Goal: Task Accomplishment & Management: Complete application form

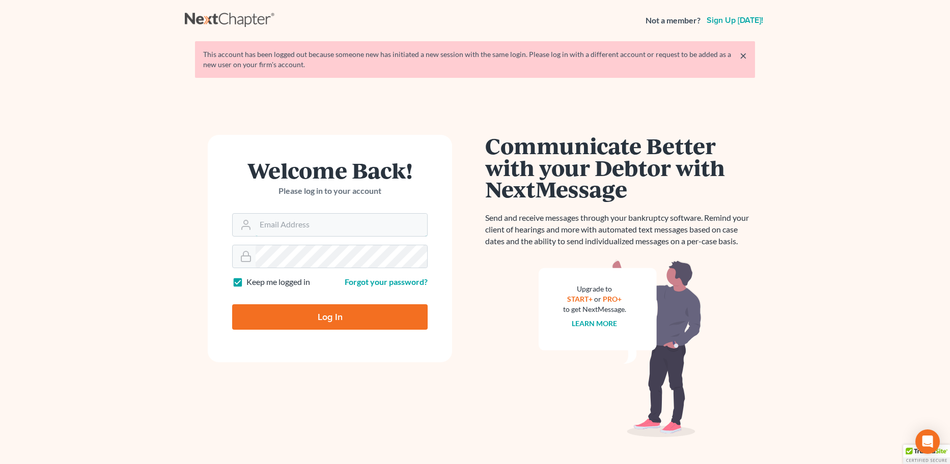
type input "[EMAIL_ADDRESS][DOMAIN_NAME]"
click at [337, 308] on input "Log In" at bounding box center [330, 317] width 196 height 25
type input "Thinking..."
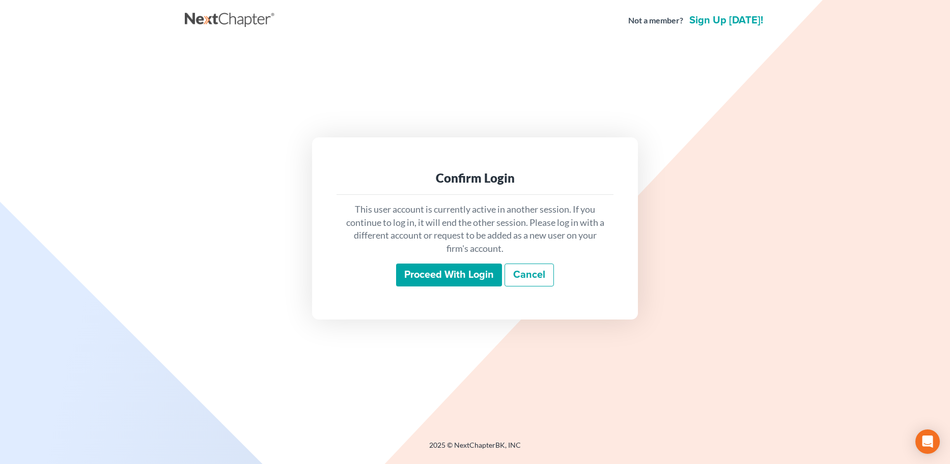
click at [434, 270] on input "Proceed with login" at bounding box center [449, 275] width 106 height 23
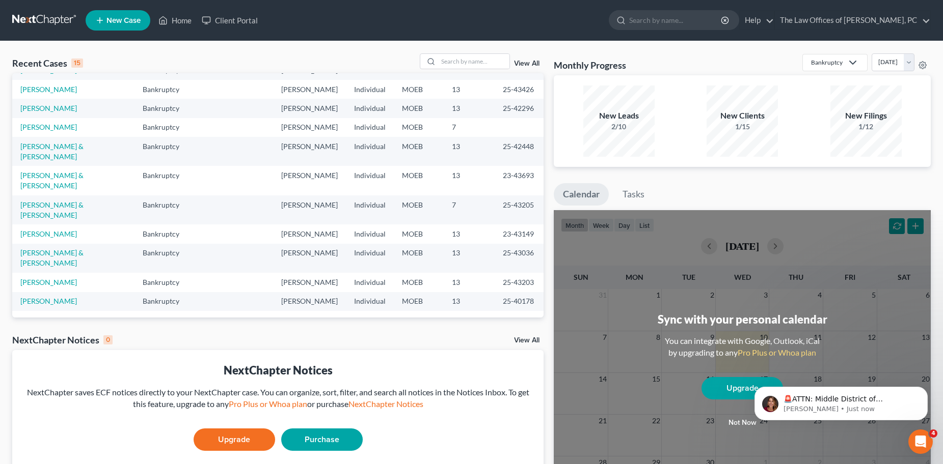
scroll to position [51, 0]
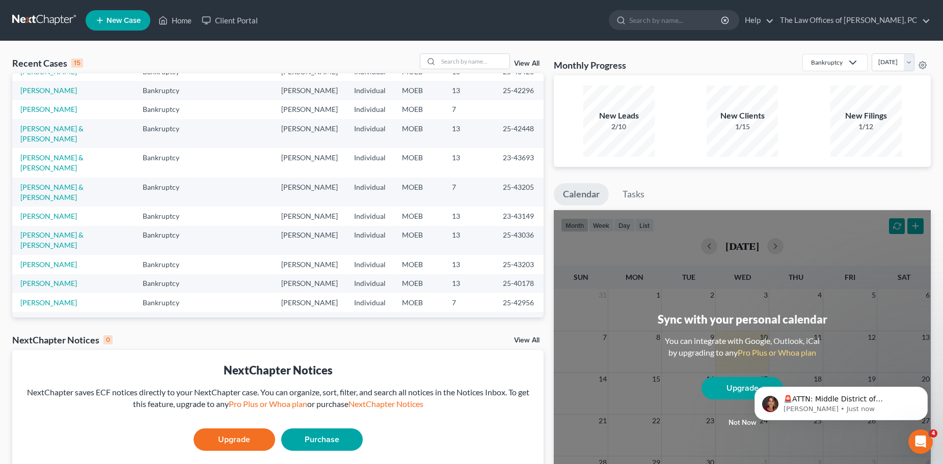
click at [45, 336] on link "[PERSON_NAME]" at bounding box center [48, 340] width 57 height 9
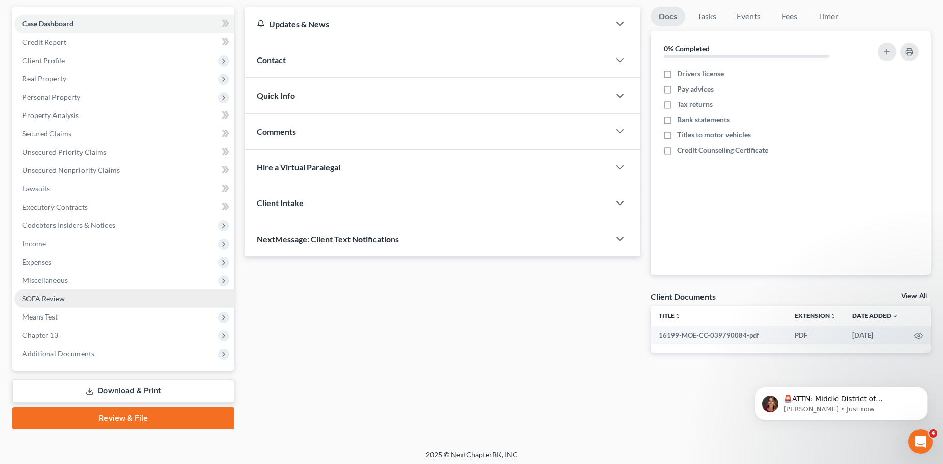
scroll to position [95, 0]
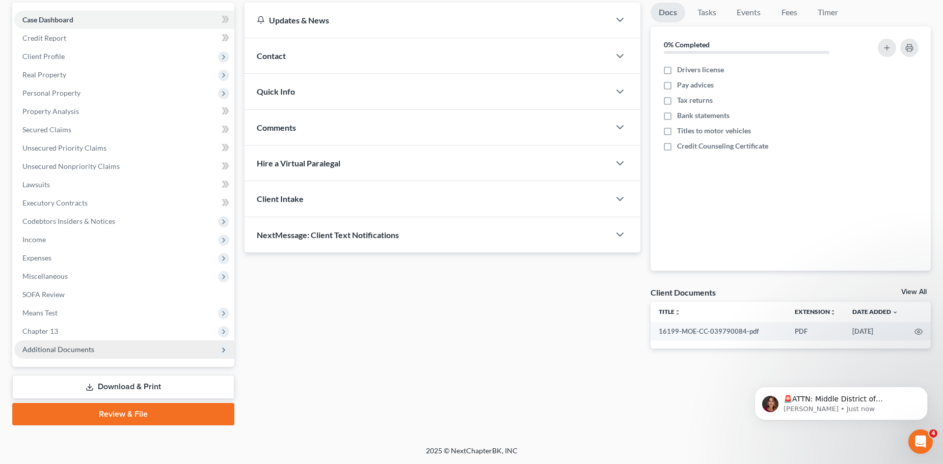
click at [46, 341] on span "Additional Documents" at bounding box center [124, 350] width 220 height 18
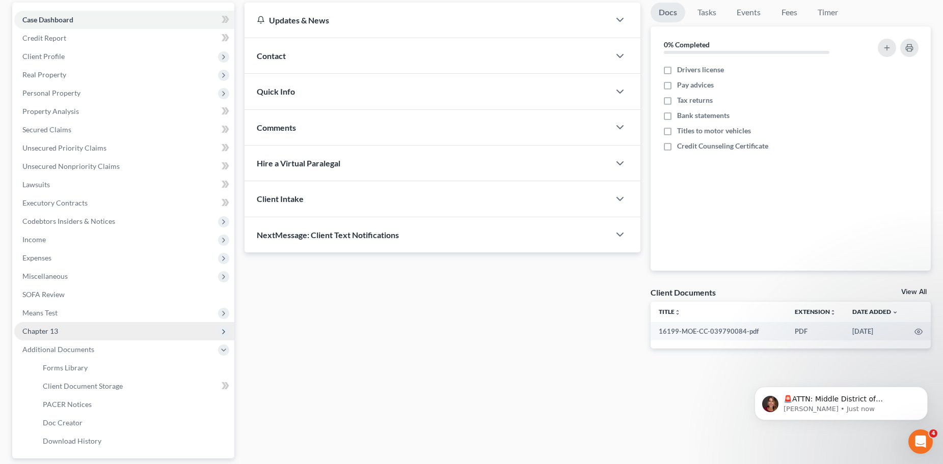
click at [46, 337] on span "Chapter 13" at bounding box center [124, 331] width 220 height 18
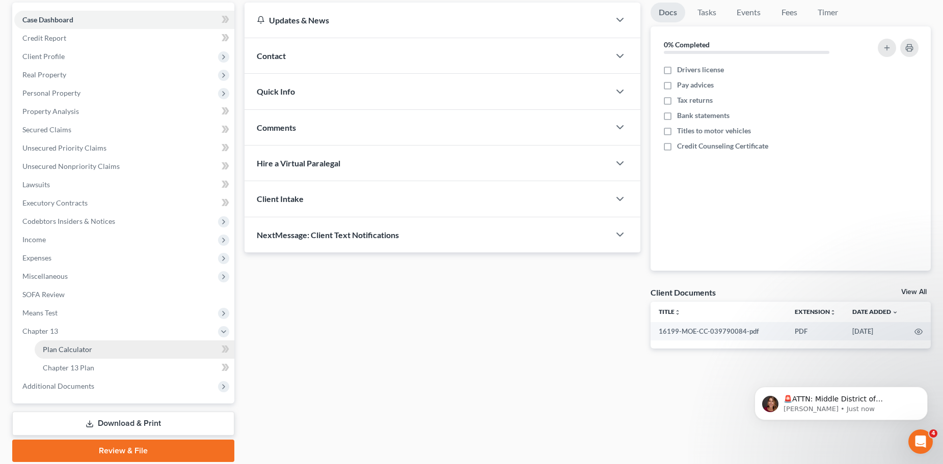
click at [51, 347] on span "Plan Calculator" at bounding box center [67, 349] width 49 height 9
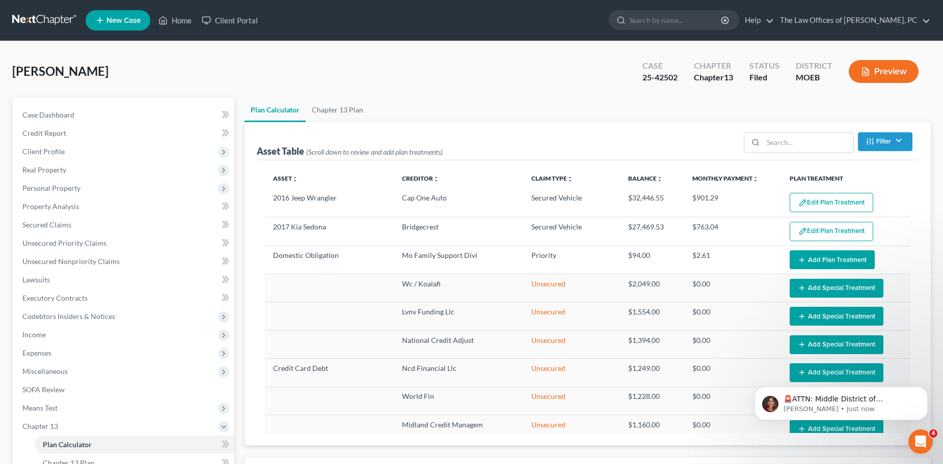
select select "35"
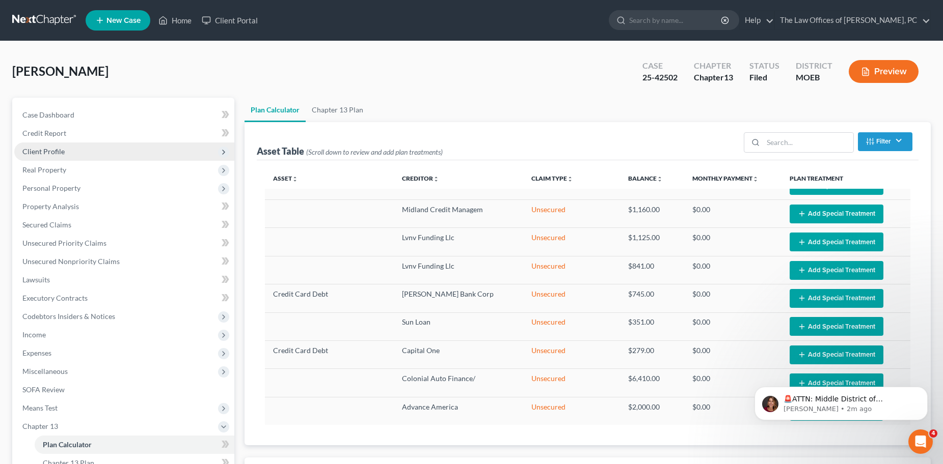
click at [54, 158] on span "Client Profile" at bounding box center [124, 152] width 220 height 18
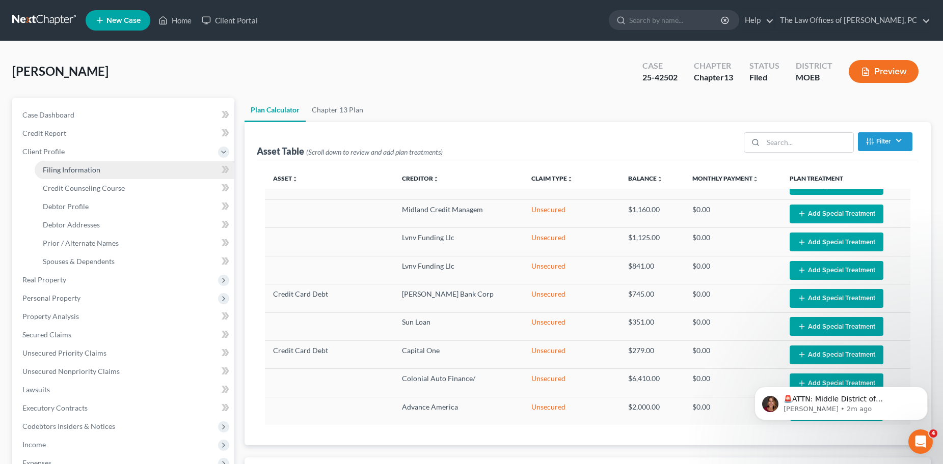
click at [69, 172] on span "Filing Information" at bounding box center [72, 170] width 58 height 9
select select "1"
select select "0"
select select "3"
select select "26"
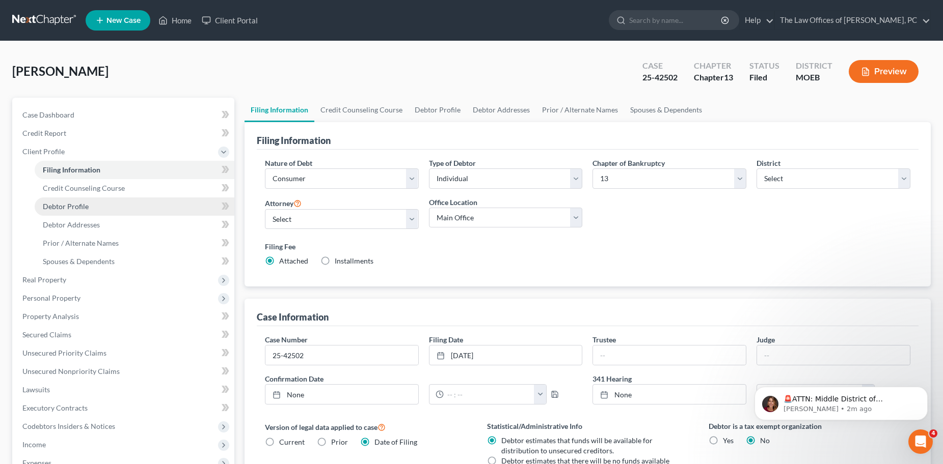
click at [75, 203] on span "Debtor Profile" at bounding box center [66, 206] width 46 height 9
select select "0"
select select "6"
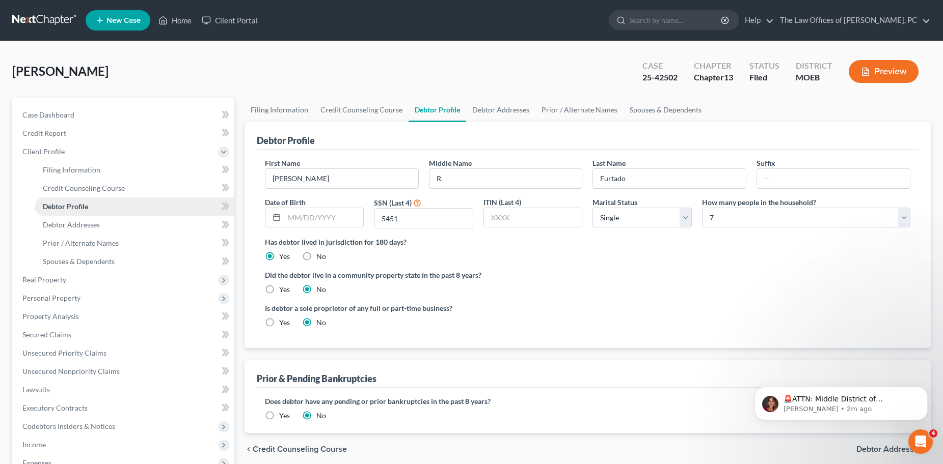
radio input "true"
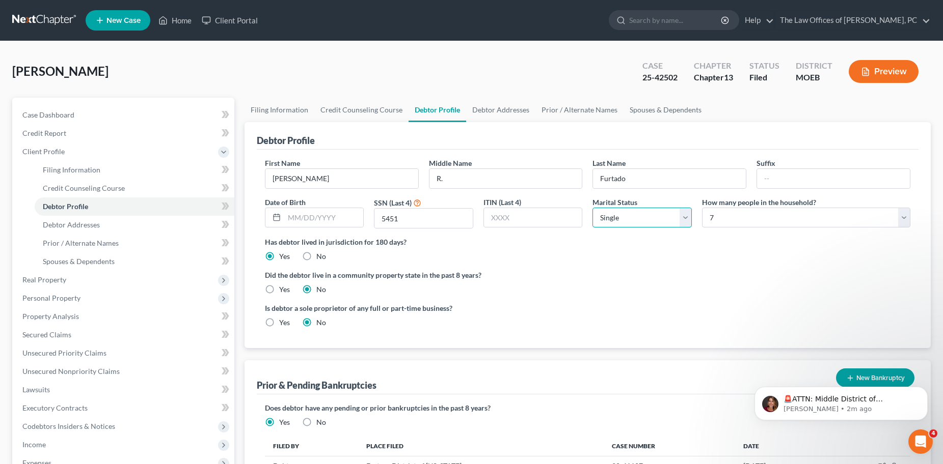
click at [614, 218] on select "Select Single Married Separated Divorced Widowed" at bounding box center [641, 218] width 99 height 20
select select "1"
click at [592, 208] on select "Select Single Married Separated Divorced Widowed" at bounding box center [641, 218] width 99 height 20
click at [614, 274] on label "Did the debtor live in a community property state in the past 8 years?" at bounding box center [587, 275] width 645 height 11
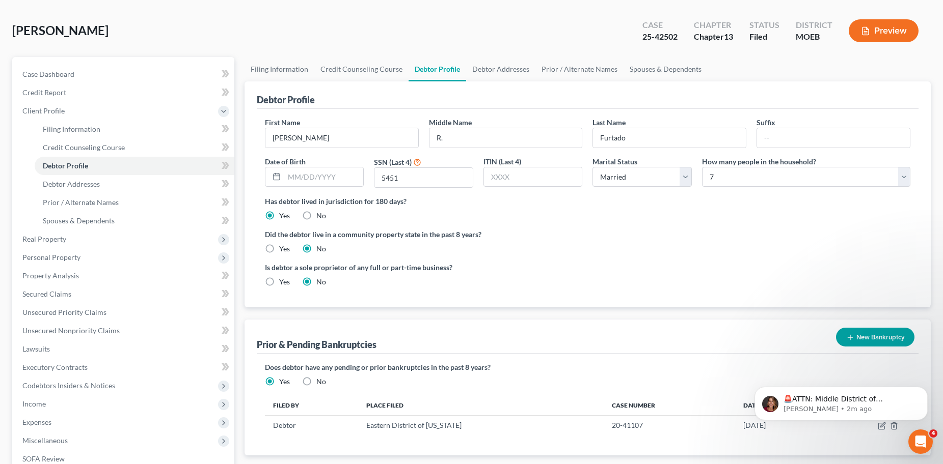
scroll to position [204, 0]
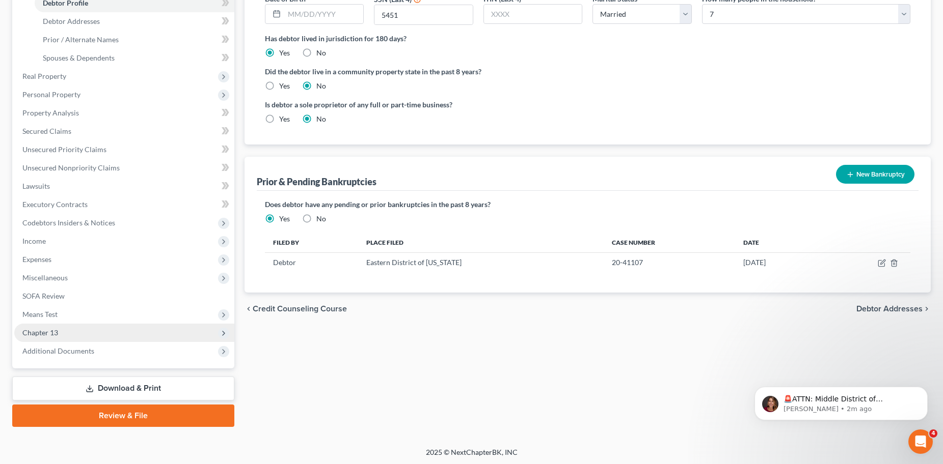
click at [58, 332] on span "Chapter 13" at bounding box center [40, 332] width 36 height 9
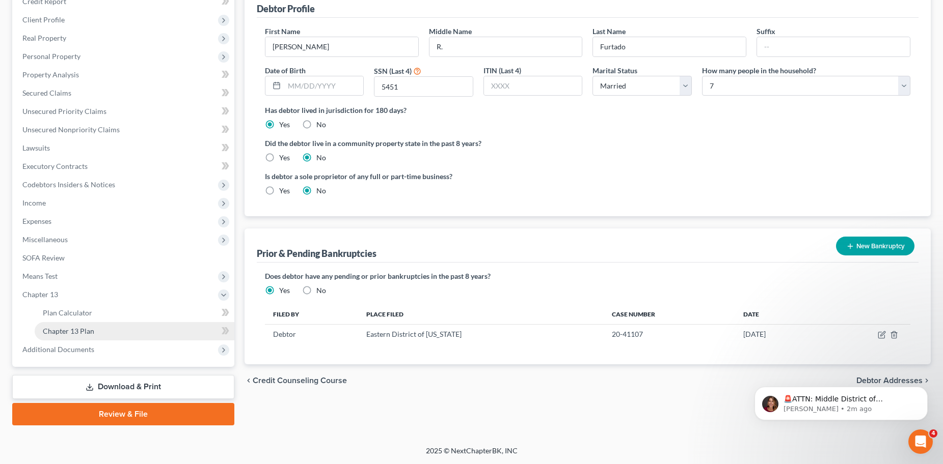
click at [70, 333] on span "Chapter 13 Plan" at bounding box center [68, 331] width 51 height 9
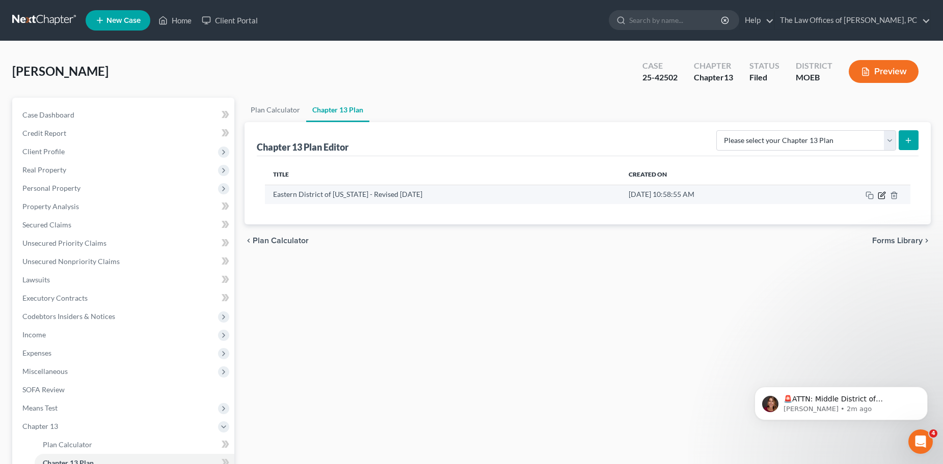
click at [882, 197] on icon "button" at bounding box center [881, 195] width 8 height 8
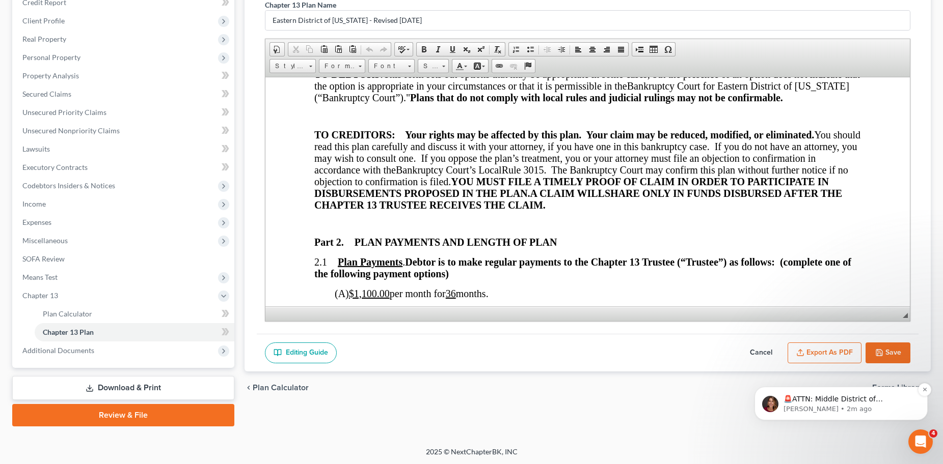
scroll to position [132, 0]
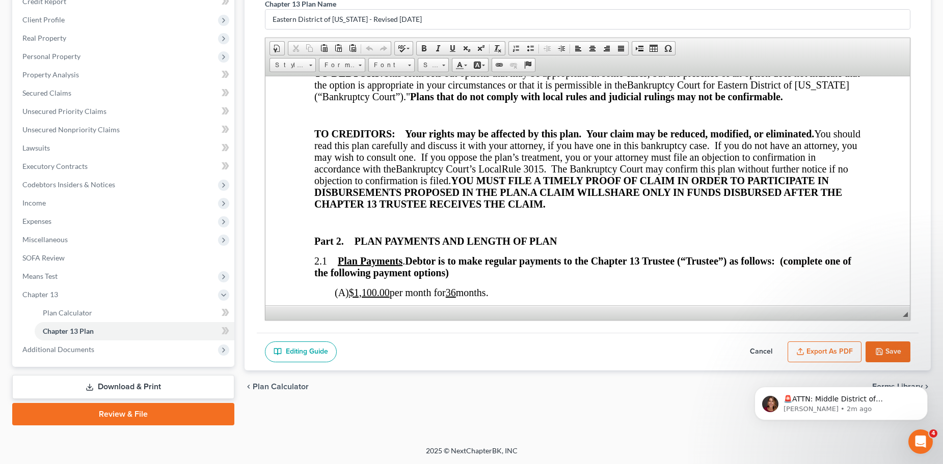
click at [890, 354] on div "🚨ATTN: Middle District of Florida The court has added a new Credit Counseling F…" at bounding box center [840, 356] width 187 height 127
click at [889, 349] on div "🚨ATTN: Middle District of Florida The court has added a new Credit Counseling F…" at bounding box center [840, 356] width 187 height 127
click at [925, 390] on icon "Dismiss notification" at bounding box center [924, 390] width 4 height 4
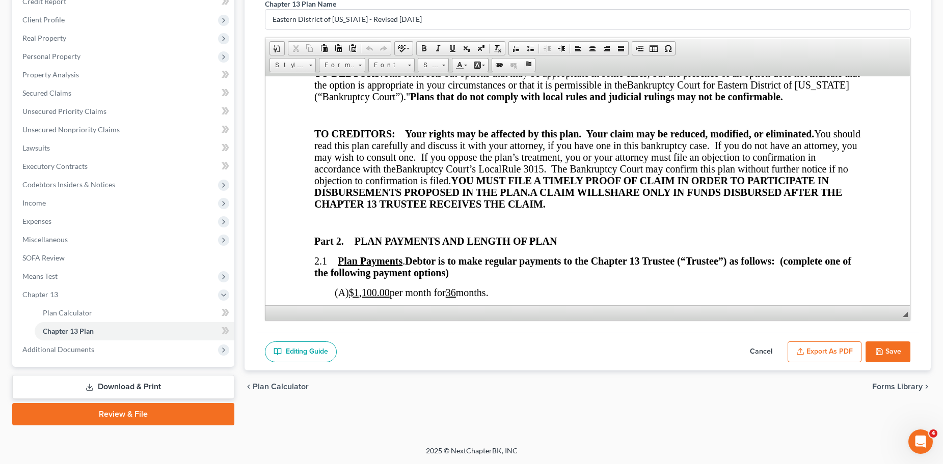
click at [891, 348] on button "Save" at bounding box center [887, 352] width 45 height 21
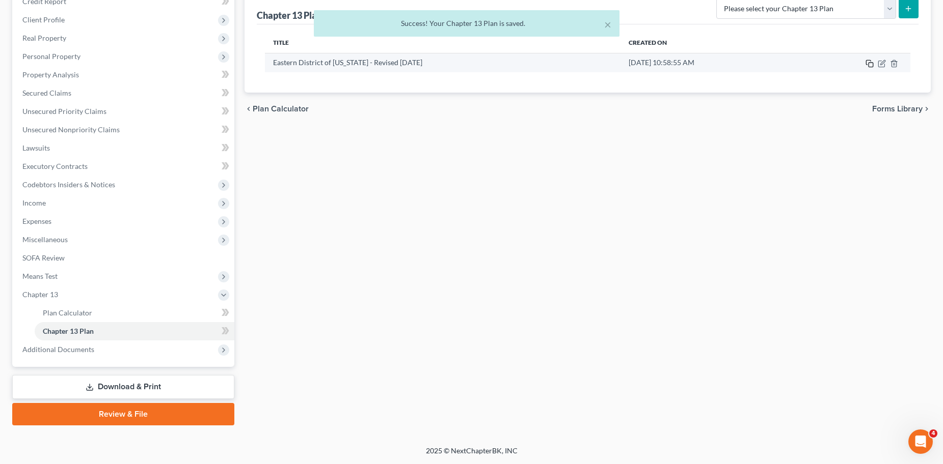
click at [870, 65] on icon "button" at bounding box center [869, 64] width 8 height 8
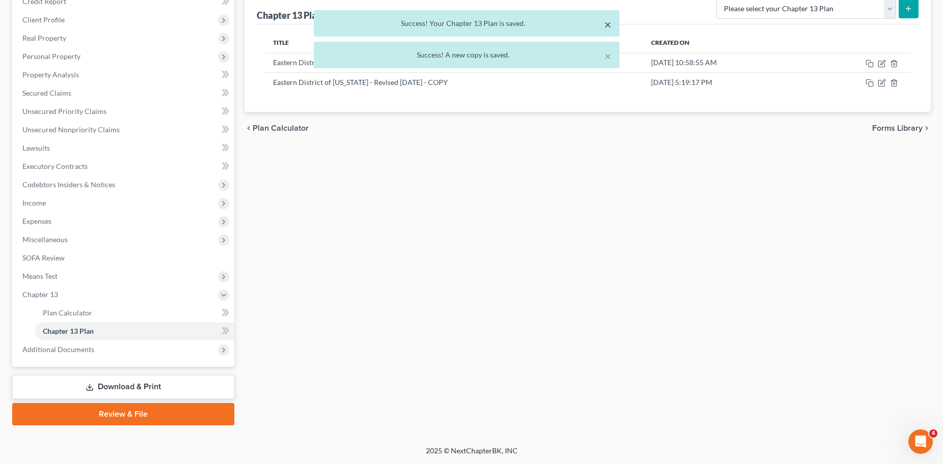
click at [606, 26] on button "×" at bounding box center [607, 24] width 7 height 12
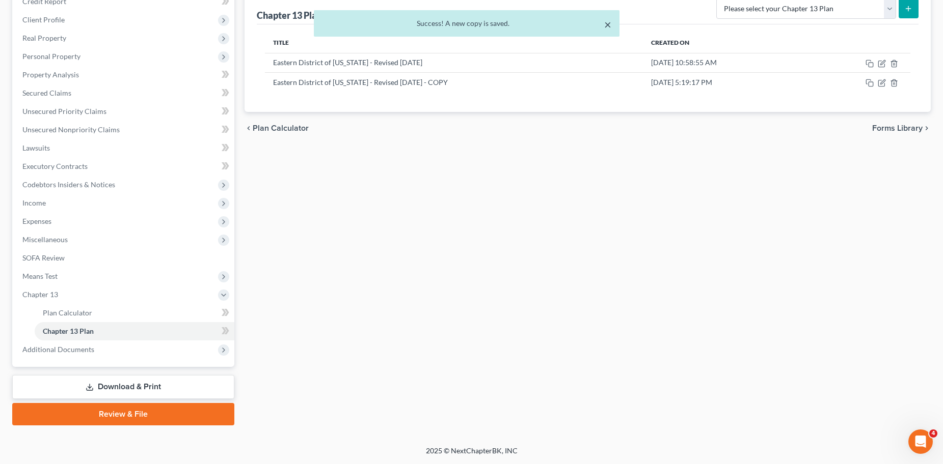
click at [606, 26] on button "×" at bounding box center [607, 24] width 7 height 12
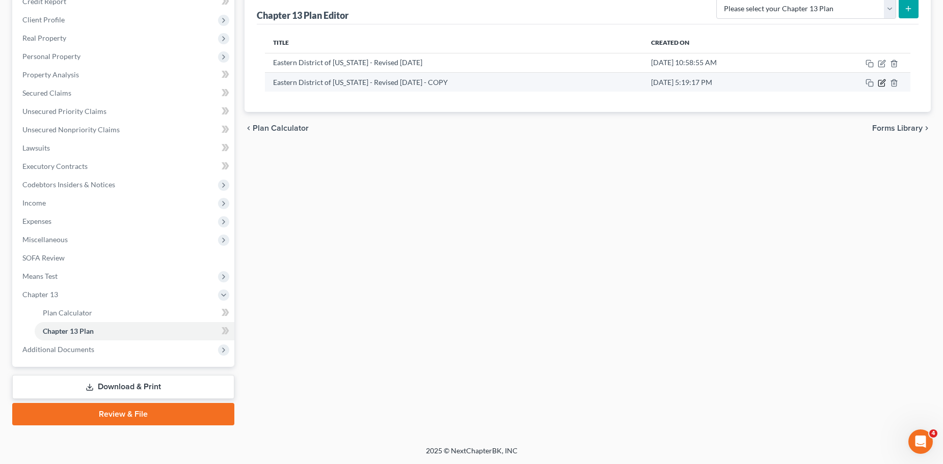
click at [880, 86] on icon "button" at bounding box center [881, 83] width 8 height 8
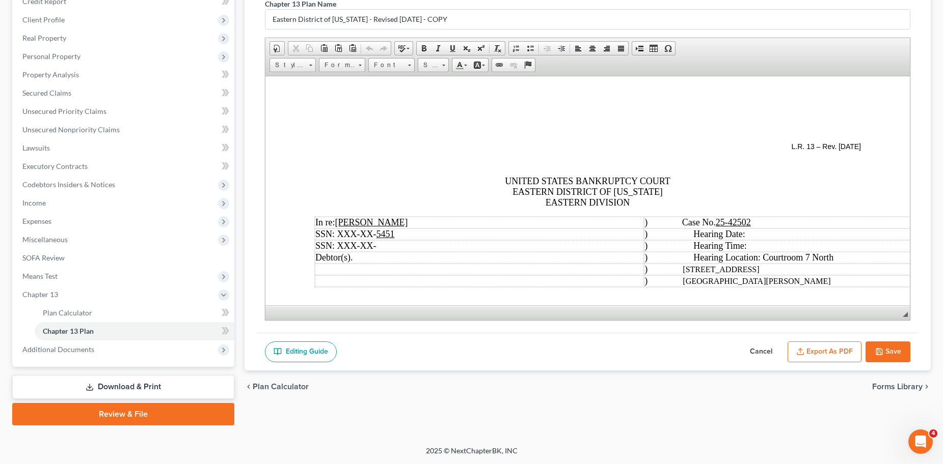
scroll to position [0, 0]
drag, startPoint x: 451, startPoint y: 20, endPoint x: 208, endPoint y: 20, distance: 242.4
click at [208, 20] on div "Petition Navigation Case Dashboard Payments Invoices Payments Payments Credit R…" at bounding box center [471, 196] width 928 height 460
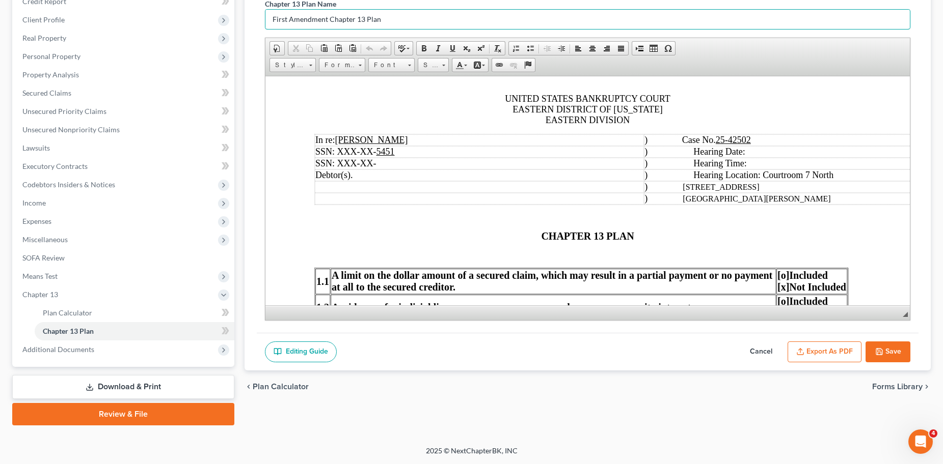
scroll to position [102, 0]
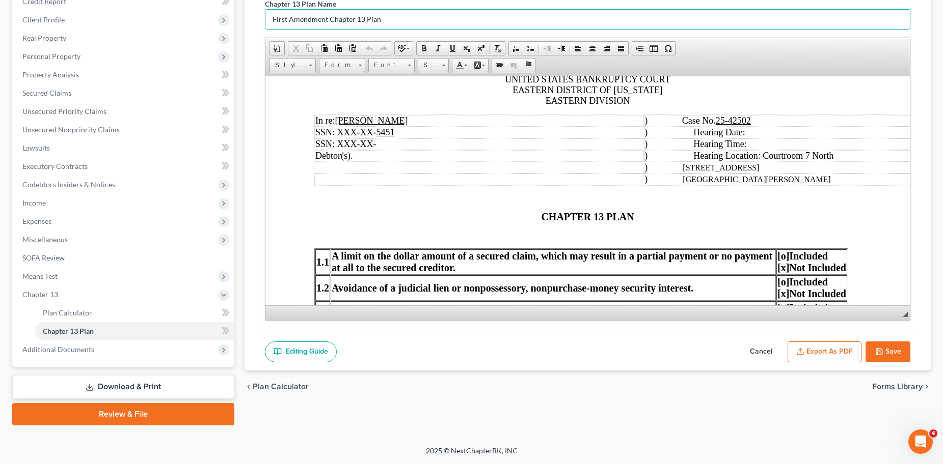
type input "First Amendment Chapter 13 Plan"
click at [540, 220] on span "CHAPTER 13 PLAN" at bounding box center [586, 216] width 93 height 11
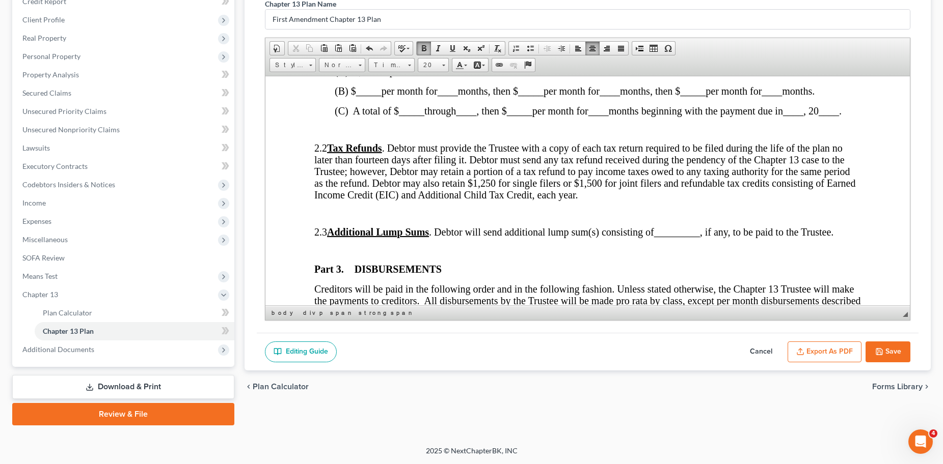
scroll to position [611, 0]
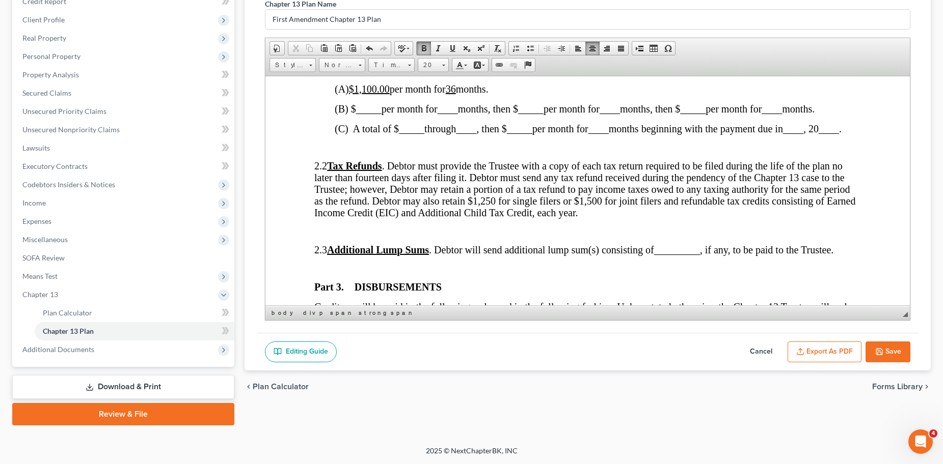
click at [893, 346] on button "Save" at bounding box center [887, 352] width 45 height 21
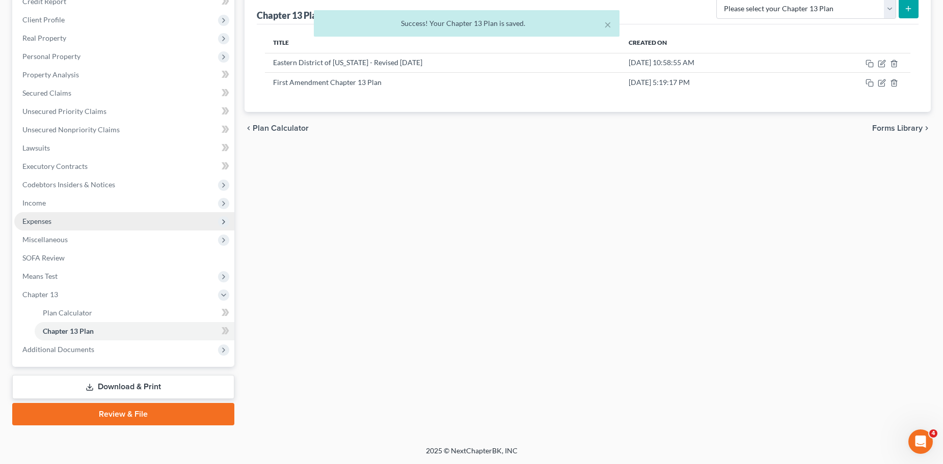
click at [56, 221] on span "Expenses" at bounding box center [124, 221] width 220 height 18
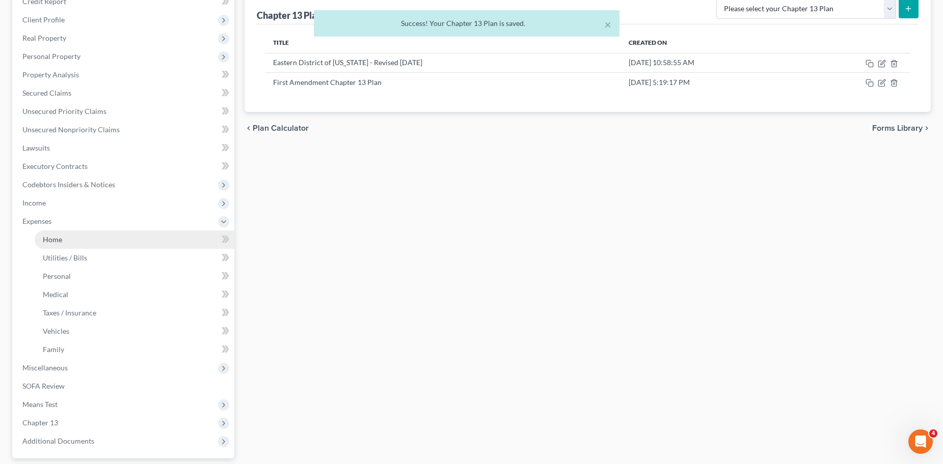
click at [57, 237] on span "Home" at bounding box center [52, 239] width 19 height 9
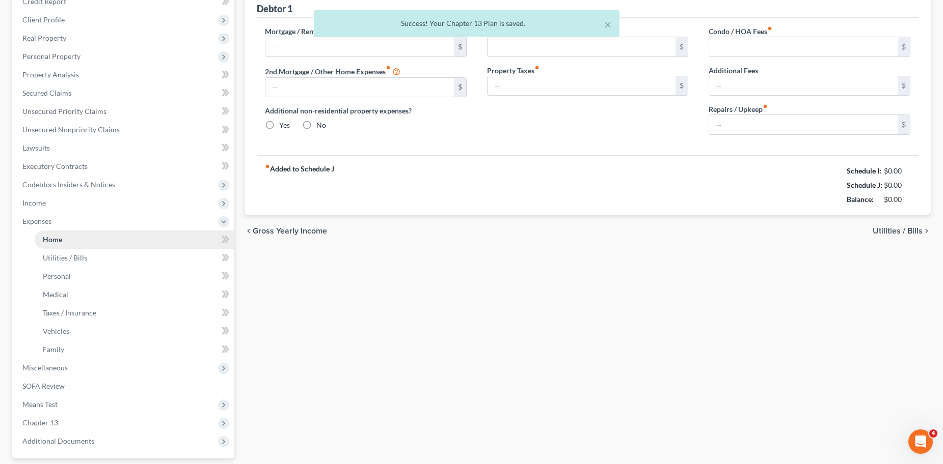
scroll to position [67, 0]
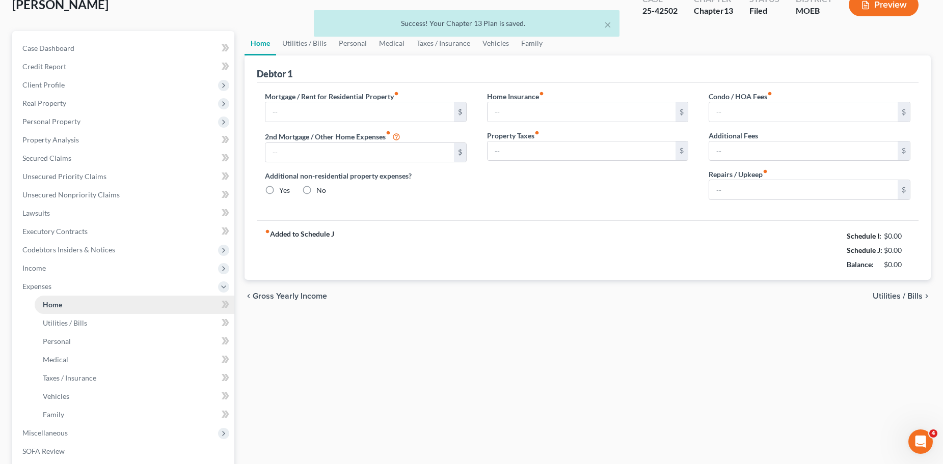
type input "1,100.00"
type input "0.00"
radio input "true"
type input "0.00"
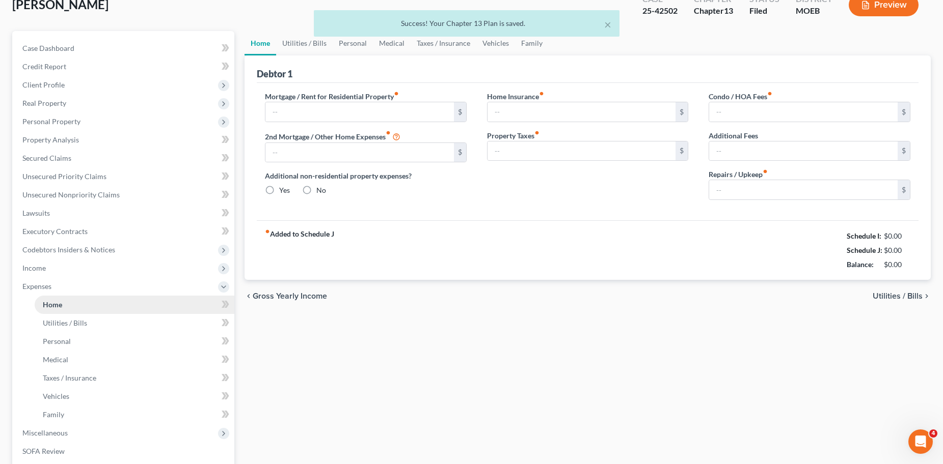
type input "0.00"
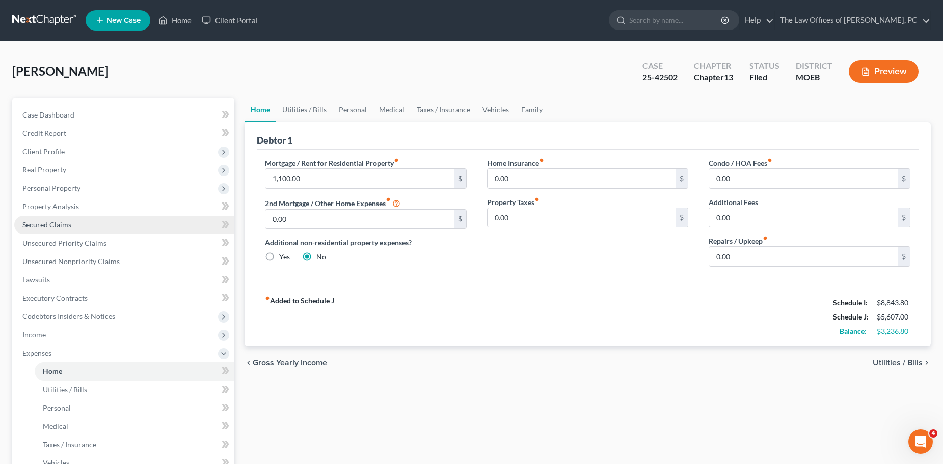
click at [60, 229] on link "Secured Claims" at bounding box center [124, 225] width 220 height 18
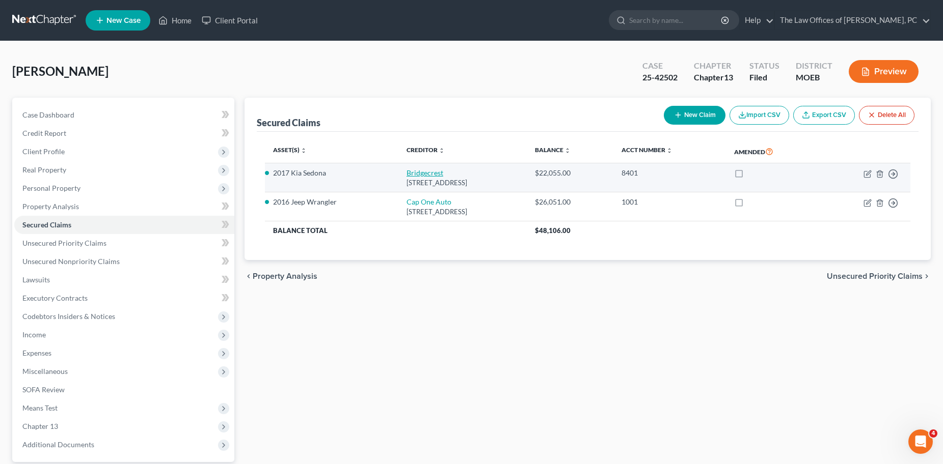
click at [409, 177] on link "Bridgecrest" at bounding box center [424, 173] width 37 height 9
select select "3"
select select "2"
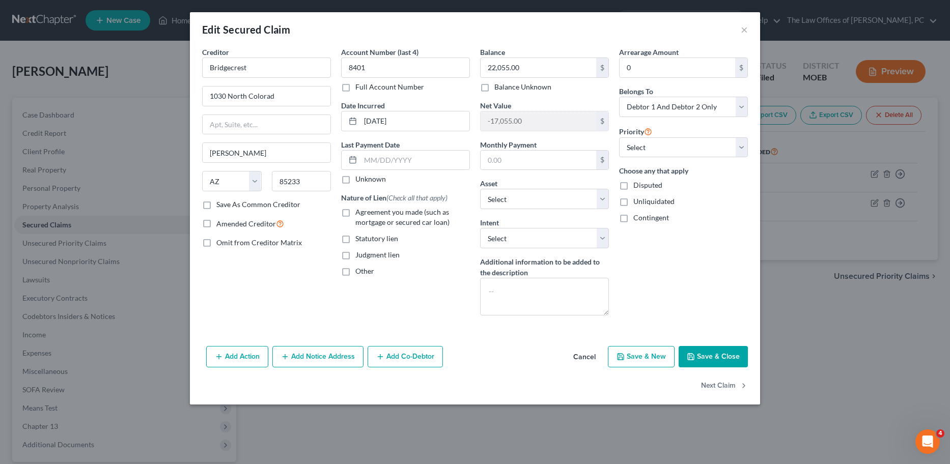
click at [393, 353] on button "Add Co-Debtor" at bounding box center [405, 356] width 75 height 21
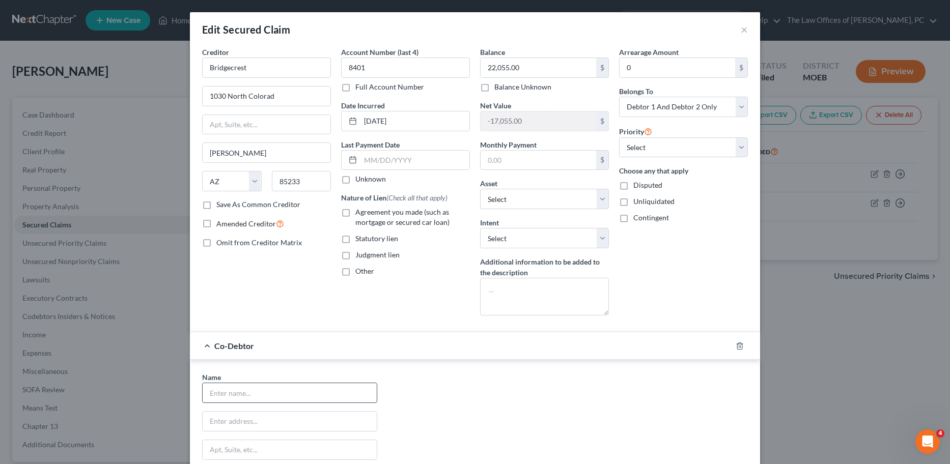
click at [237, 397] on input "text" at bounding box center [290, 392] width 174 height 19
paste input "Paisha Furtado"
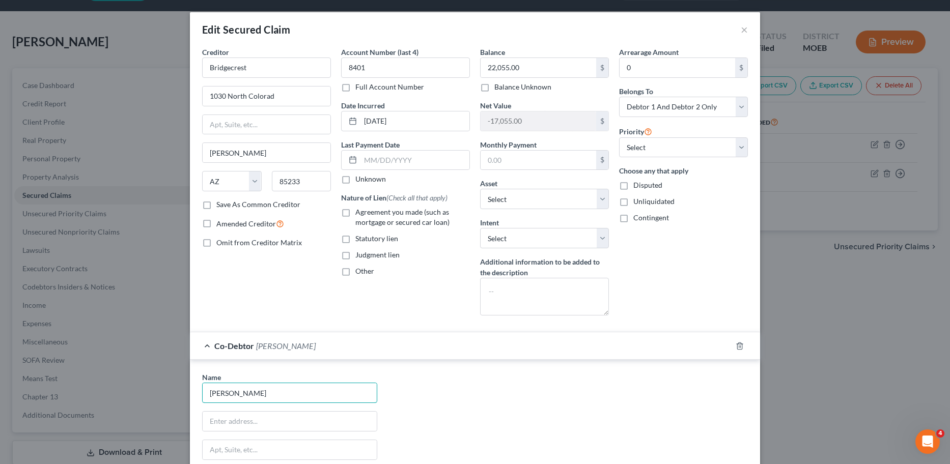
scroll to position [51, 0]
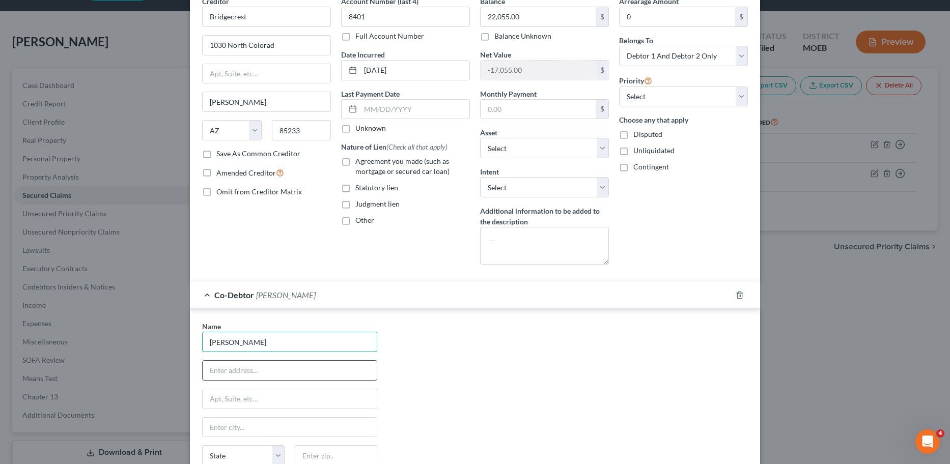
type input "Paisha Furtado"
click at [248, 370] on input "text" at bounding box center [290, 370] width 174 height 19
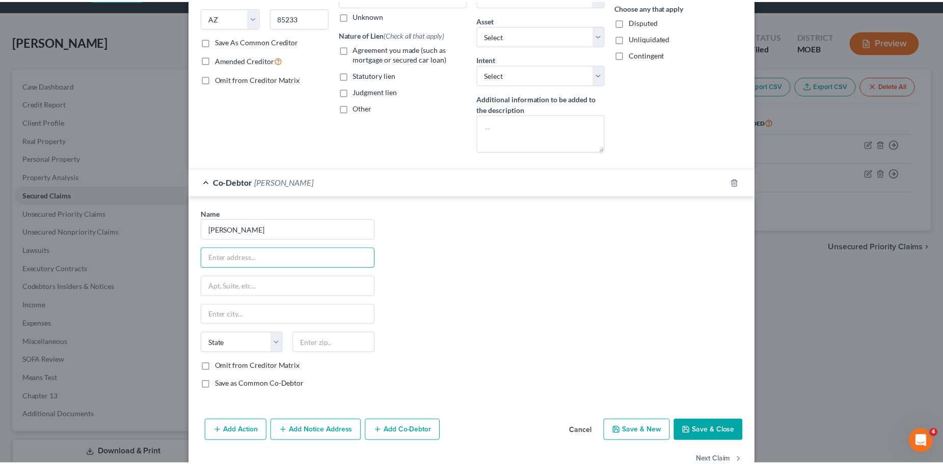
scroll to position [190, 0]
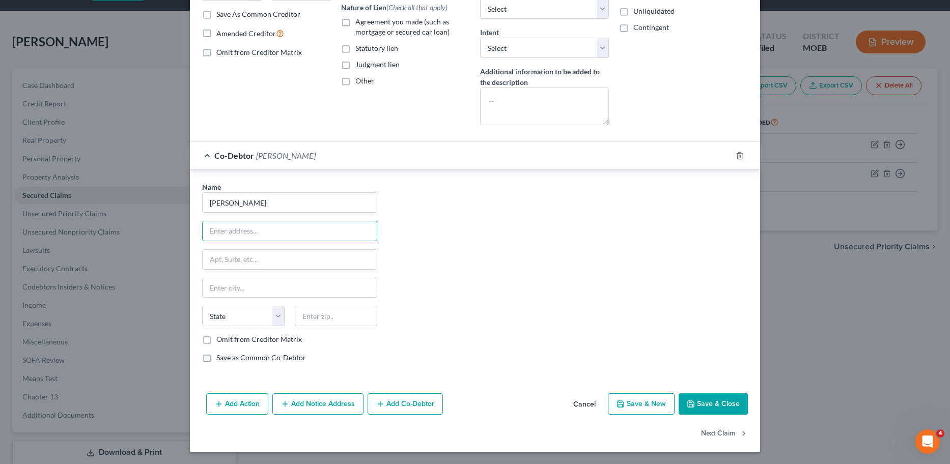
click at [690, 403] on icon "button" at bounding box center [691, 404] width 8 height 8
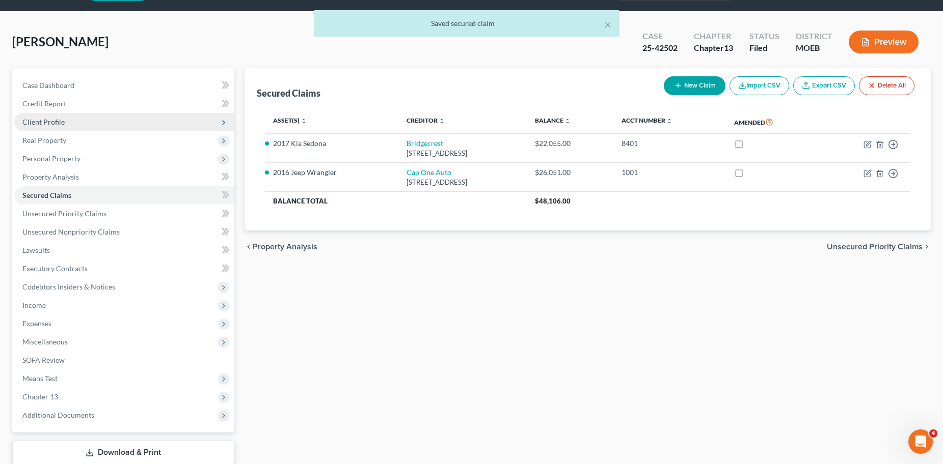
click at [43, 125] on span "Client Profile" at bounding box center [43, 122] width 42 height 9
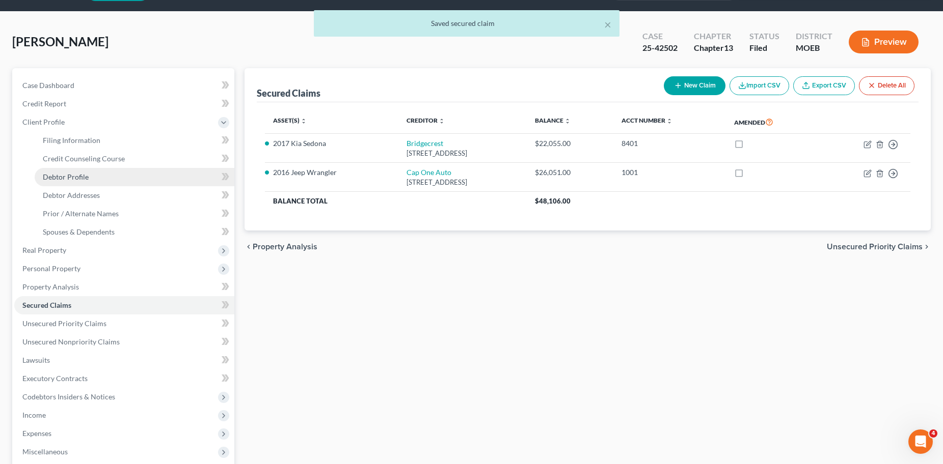
click at [77, 174] on span "Debtor Profile" at bounding box center [66, 177] width 46 height 9
select select "1"
select select "6"
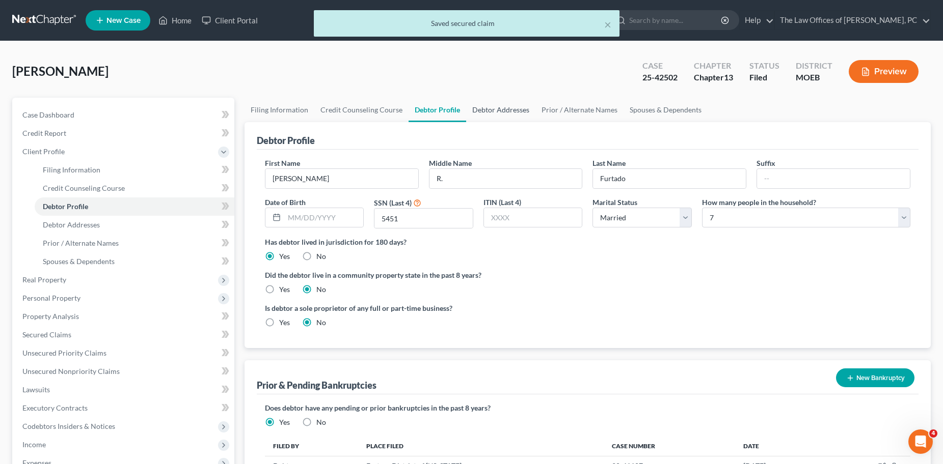
click at [490, 114] on link "Debtor Addresses" at bounding box center [500, 110] width 69 height 24
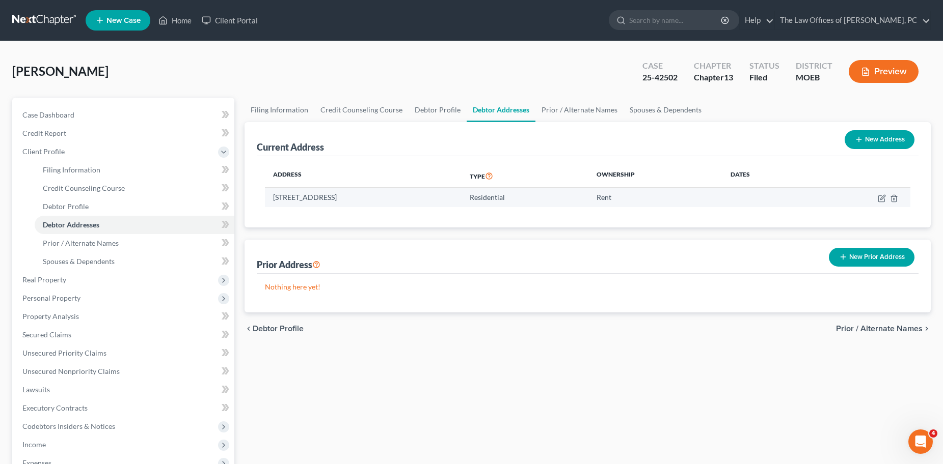
copy td "706 Valentine st, Festus, MO 63028"
drag, startPoint x: 268, startPoint y: 198, endPoint x: 384, endPoint y: 198, distance: 115.6
click at [384, 198] on td "706 Valentine st, Festus, MO 63028" at bounding box center [363, 197] width 197 height 19
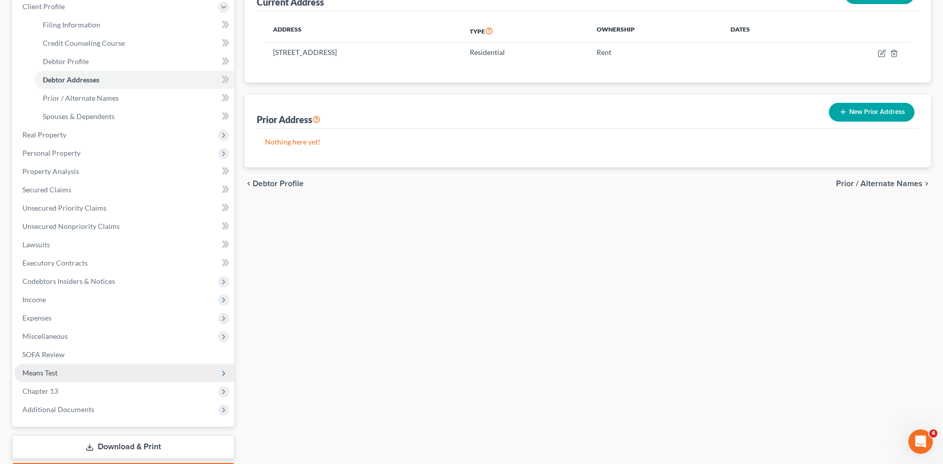
scroll to position [205, 0]
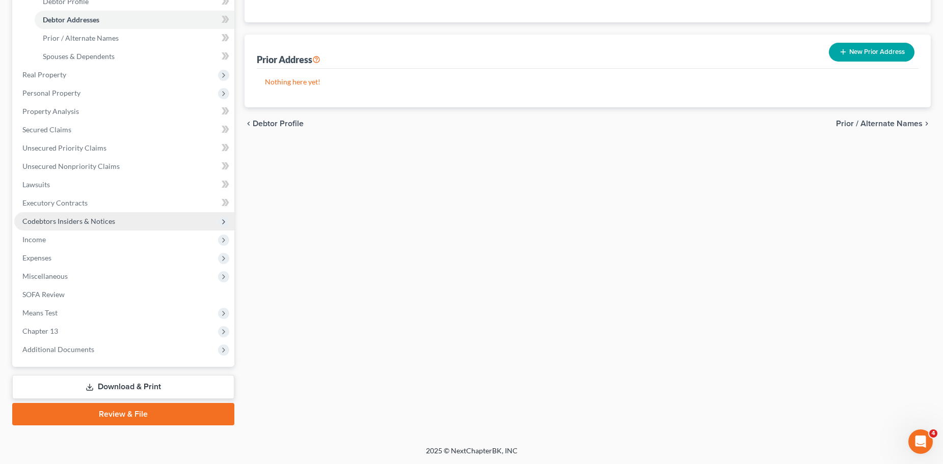
click at [60, 224] on span "Codebtors Insiders & Notices" at bounding box center [68, 221] width 93 height 9
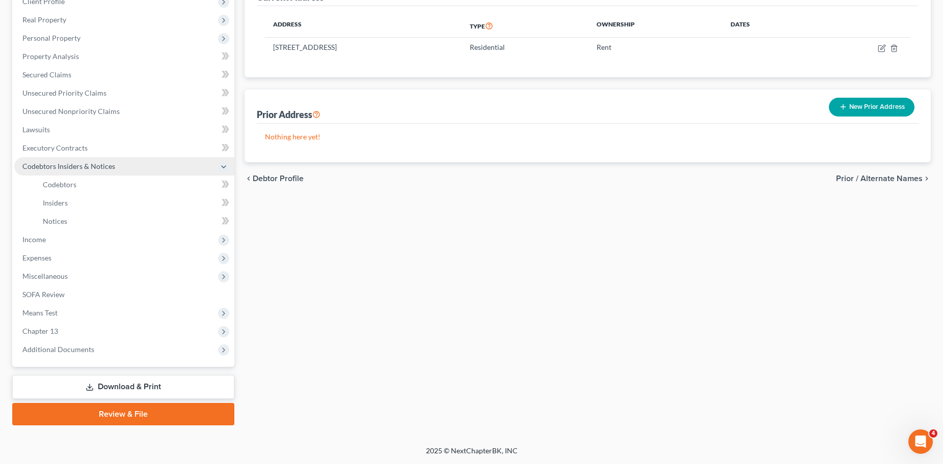
scroll to position [150, 0]
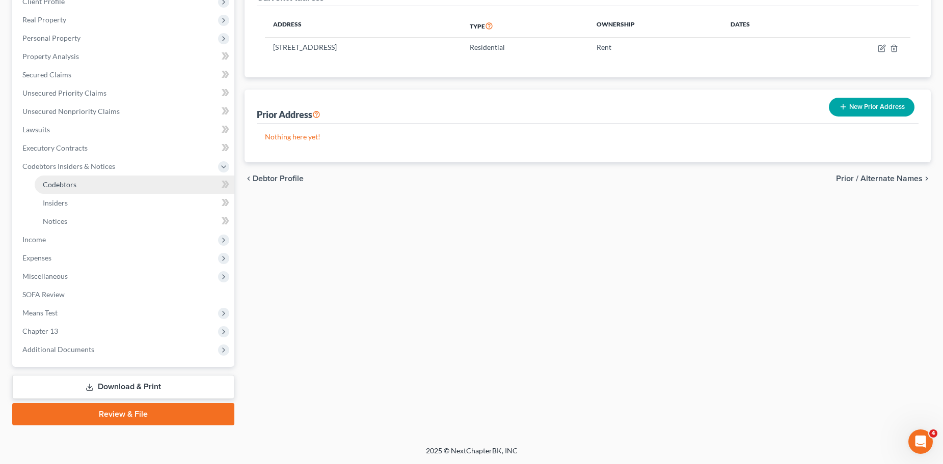
click at [67, 182] on span "Codebtors" at bounding box center [60, 184] width 34 height 9
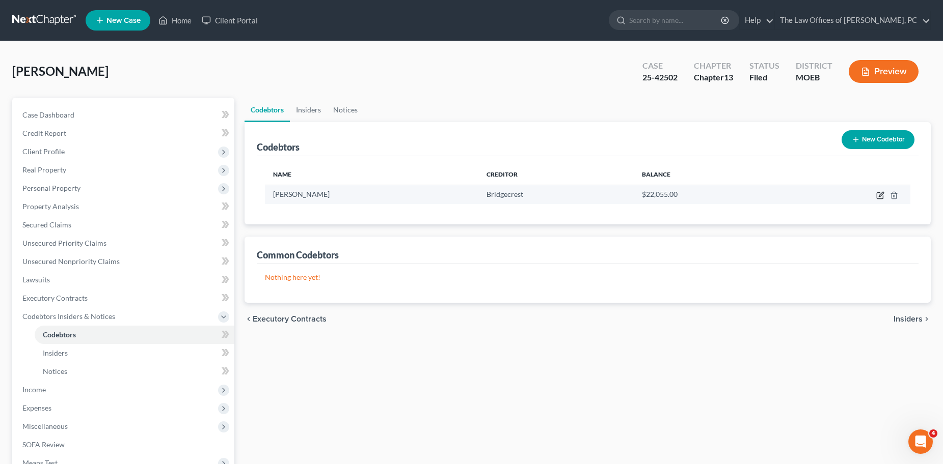
click at [879, 195] on icon "button" at bounding box center [880, 195] width 8 height 8
select select "17"
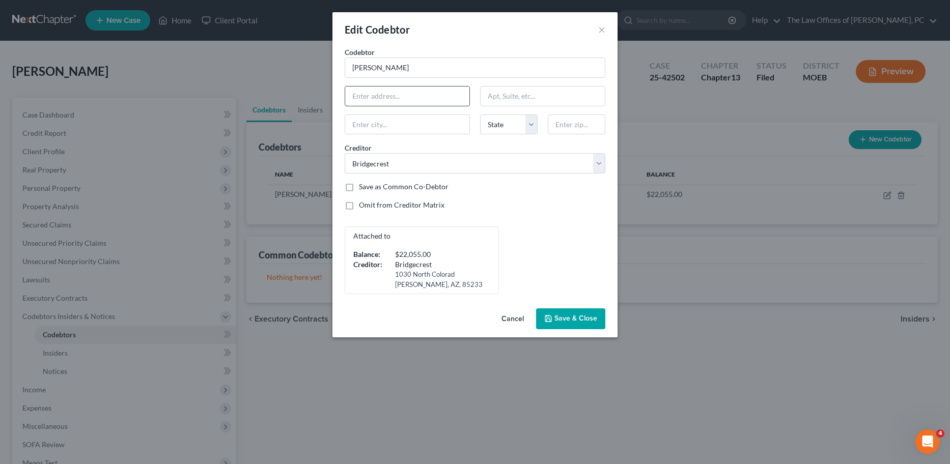
click at [377, 98] on input "text" at bounding box center [407, 96] width 124 height 19
paste input "706 Valentine st, Festus, MO 63028"
drag, startPoint x: 441, startPoint y: 96, endPoint x: 462, endPoint y: 98, distance: 21.4
click at [462, 98] on input "706 Valentine st, Festus, MO 63028" at bounding box center [407, 96] width 124 height 19
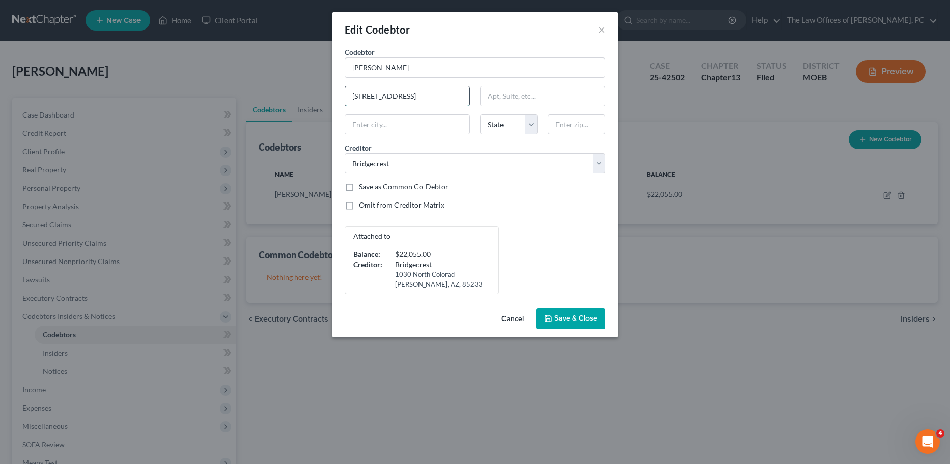
click at [444, 97] on input "706 Valentine st, Festus, MO 63028" at bounding box center [407, 96] width 124 height 19
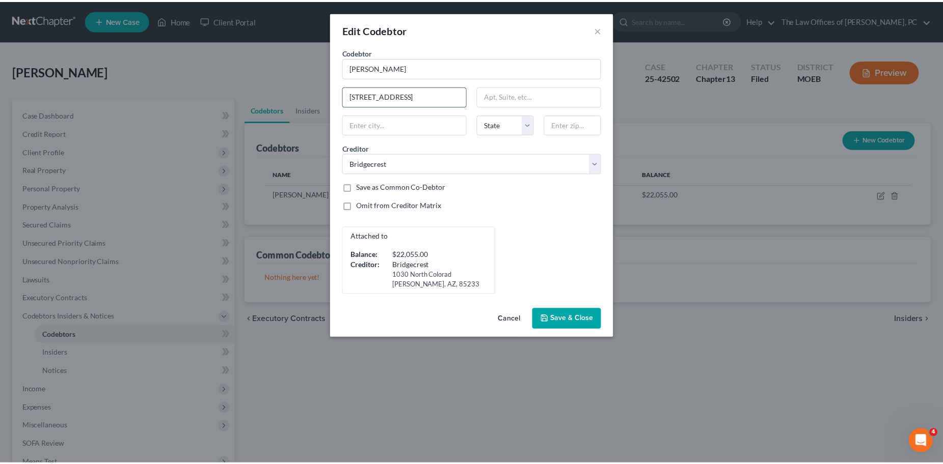
scroll to position [0, 0]
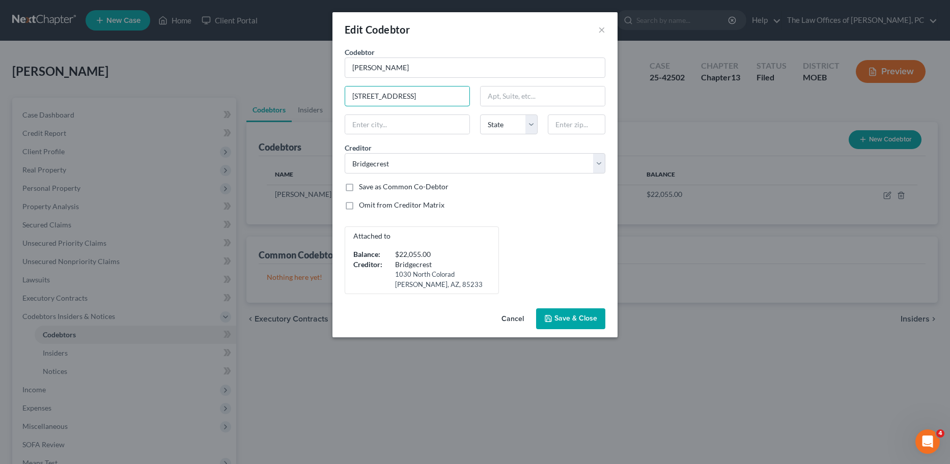
drag, startPoint x: 406, startPoint y: 97, endPoint x: 677, endPoint y: 97, distance: 271.4
click at [677, 97] on div "Edit Codebtor × Codebtor * Paisha Furtado Codebtor * Paisha Furtado 706 Valenti…" at bounding box center [475, 232] width 950 height 464
type input "706 Valentine st"
click at [579, 125] on input "text" at bounding box center [577, 125] width 58 height 20
drag, startPoint x: 579, startPoint y: 125, endPoint x: 515, endPoint y: 141, distance: 65.0
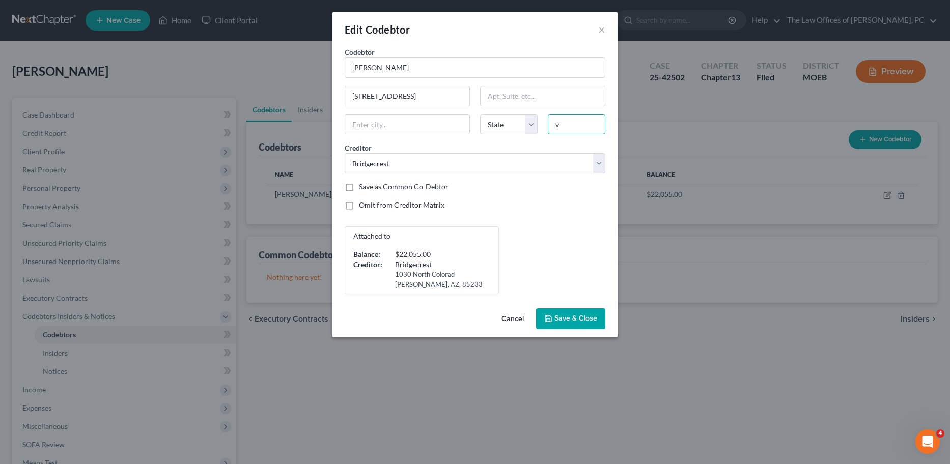
click at [515, 141] on div "Codebtor * Paisha Furtado Codebtor * Paisha Furtado 706 Valentine st State AL A…" at bounding box center [475, 171] width 271 height 248
paste input "63028"
type input "63028"
click at [538, 220] on div "Codebtor * Paisha Furtado Codebtor * Paisha Furtado 706 Valentine st State AL A…" at bounding box center [475, 171] width 271 height 248
type input "Festus"
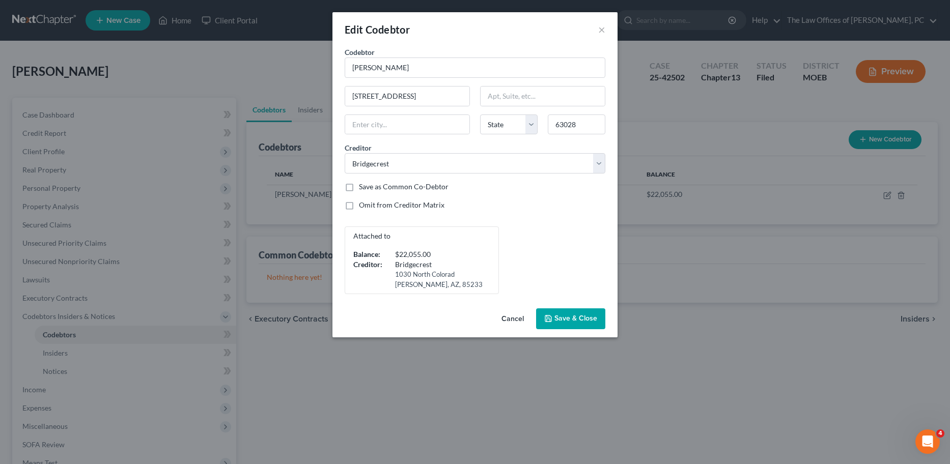
select select "26"
click at [571, 320] on span "Save & Close" at bounding box center [576, 319] width 43 height 9
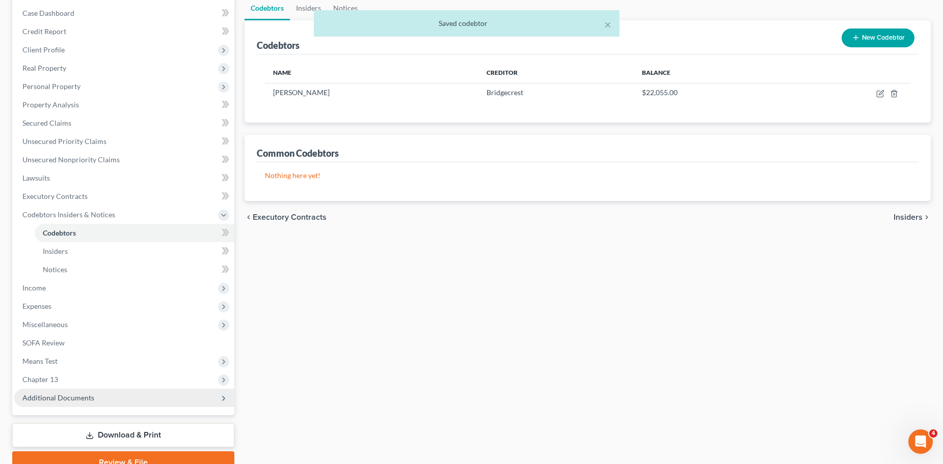
scroll to position [150, 0]
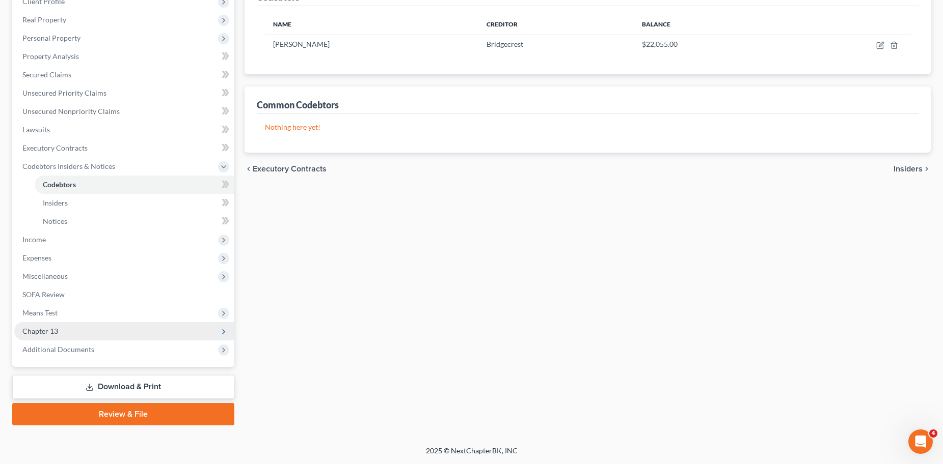
click at [67, 328] on span "Chapter 13" at bounding box center [124, 331] width 220 height 18
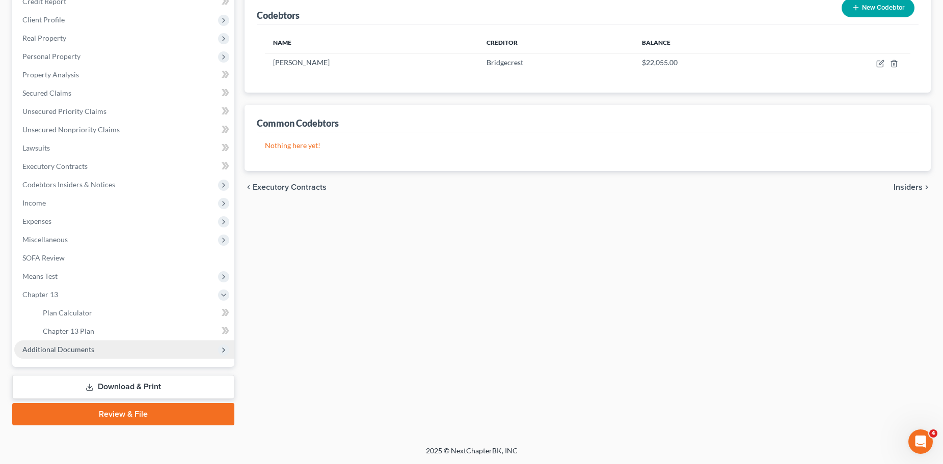
scroll to position [132, 0]
click at [95, 336] on link "Chapter 13 Plan" at bounding box center [135, 331] width 200 height 18
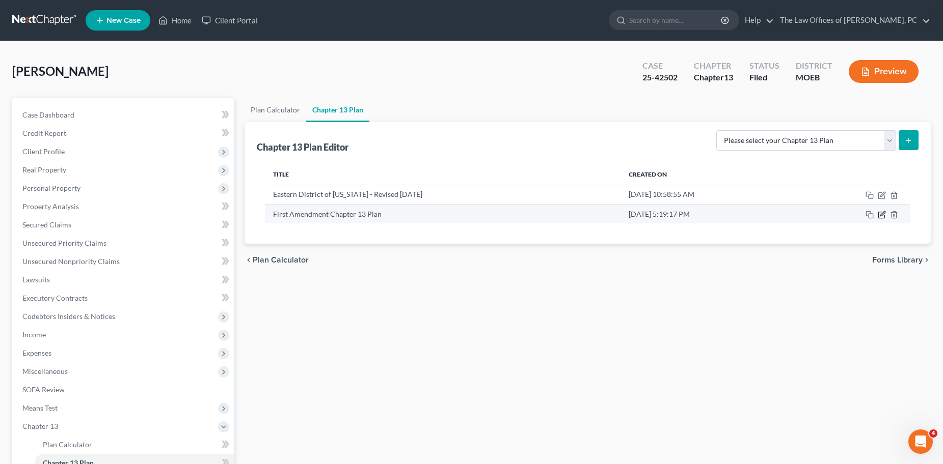
click at [883, 216] on icon "button" at bounding box center [881, 215] width 8 height 8
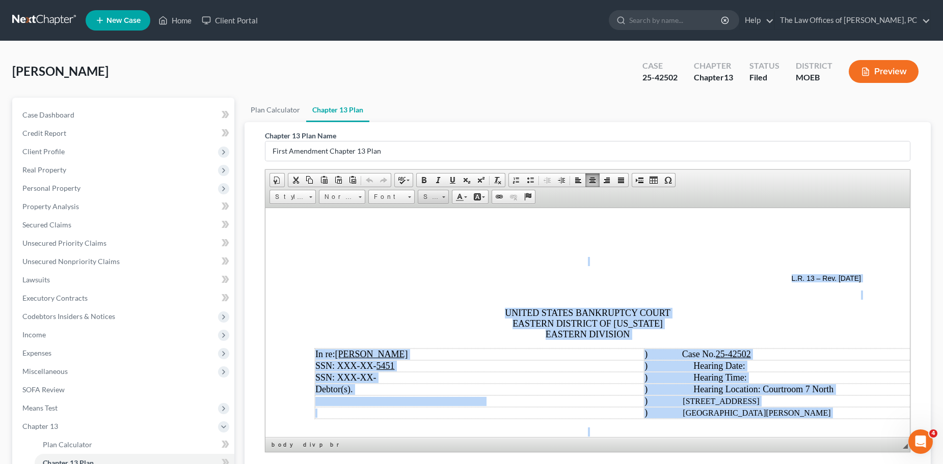
click at [437, 197] on span "Size" at bounding box center [428, 196] width 20 height 13
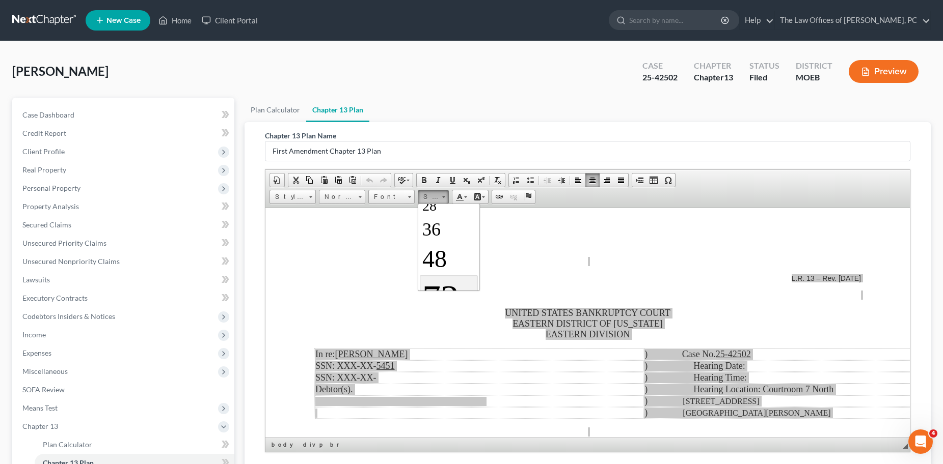
scroll to position [186, 0]
click at [435, 225] on span "28" at bounding box center [429, 223] width 14 height 16
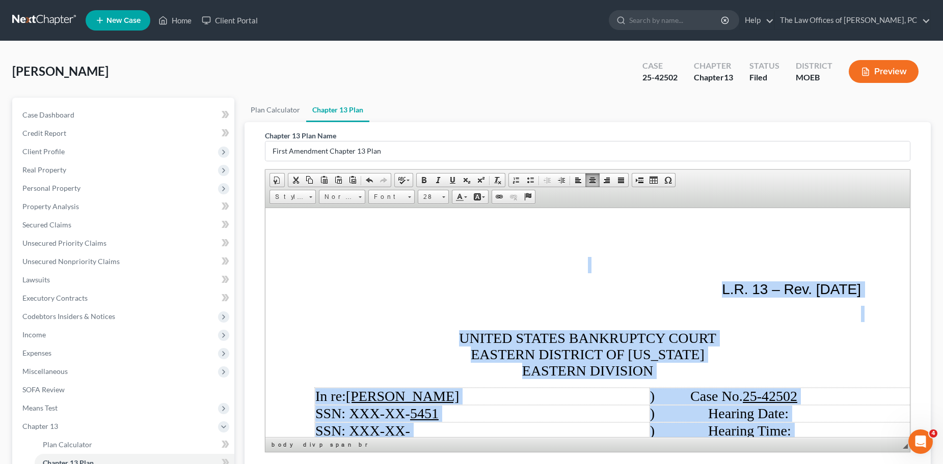
scroll to position [0, 0]
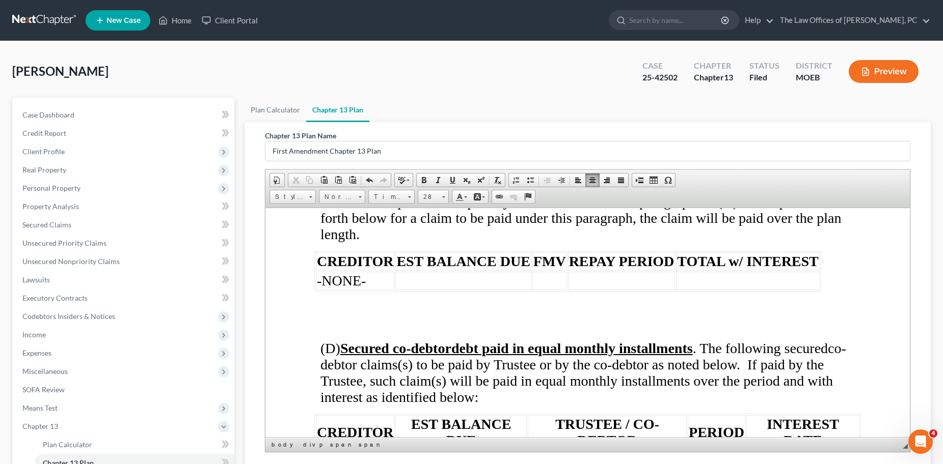
scroll to position [3056, 0]
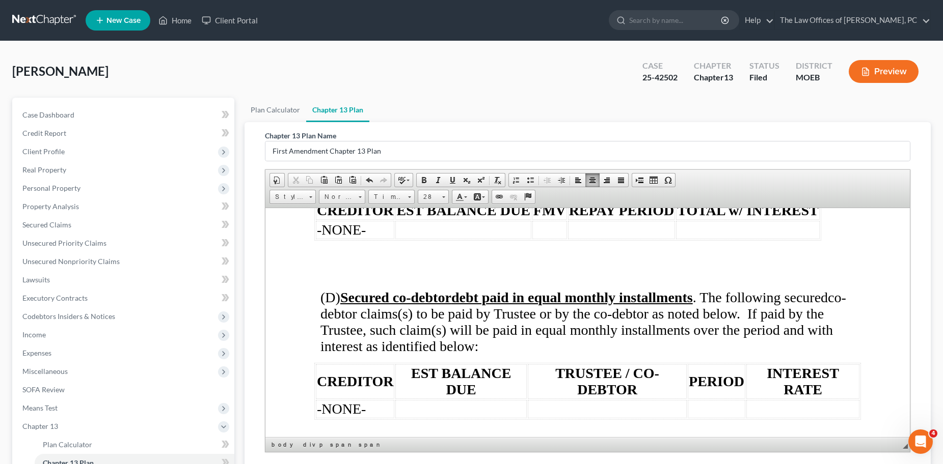
click at [370, 400] on td "-NONE-" at bounding box center [354, 409] width 78 height 18
click at [433, 400] on td at bounding box center [460, 409] width 131 height 18
click at [567, 400] on td at bounding box center [606, 409] width 159 height 18
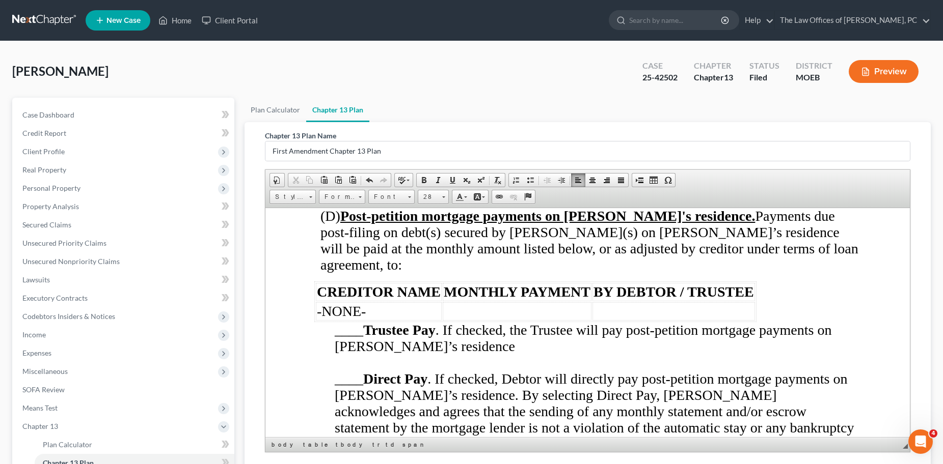
scroll to position [2037, 0]
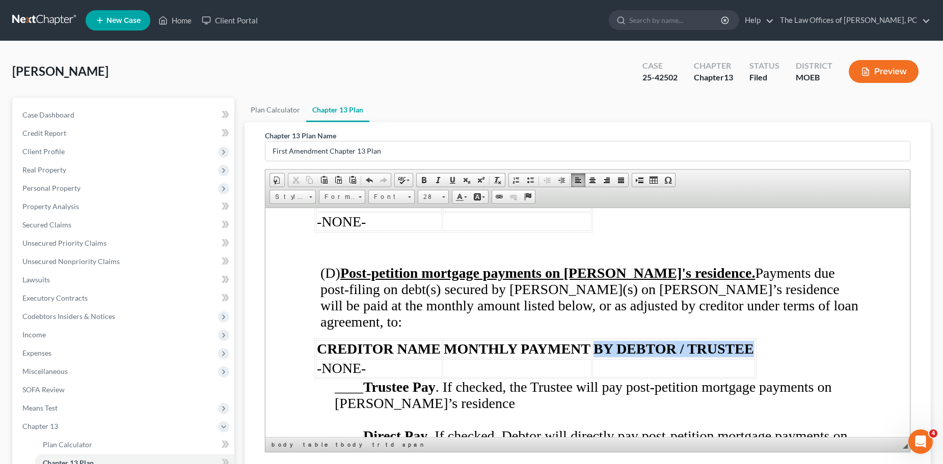
drag, startPoint x: 595, startPoint y: 333, endPoint x: 749, endPoint y: 332, distance: 153.8
click at [749, 341] on span "BY DEBTOR / TRUSTEE" at bounding box center [673, 349] width 160 height 16
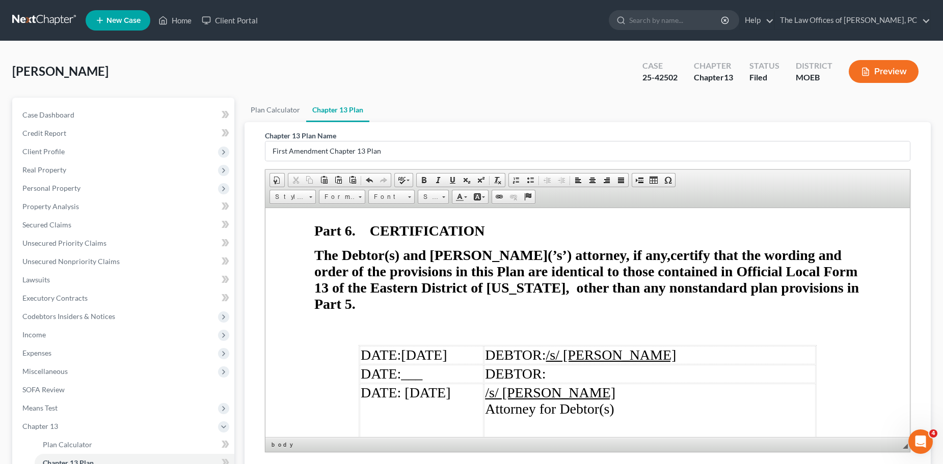
scroll to position [5411, 0]
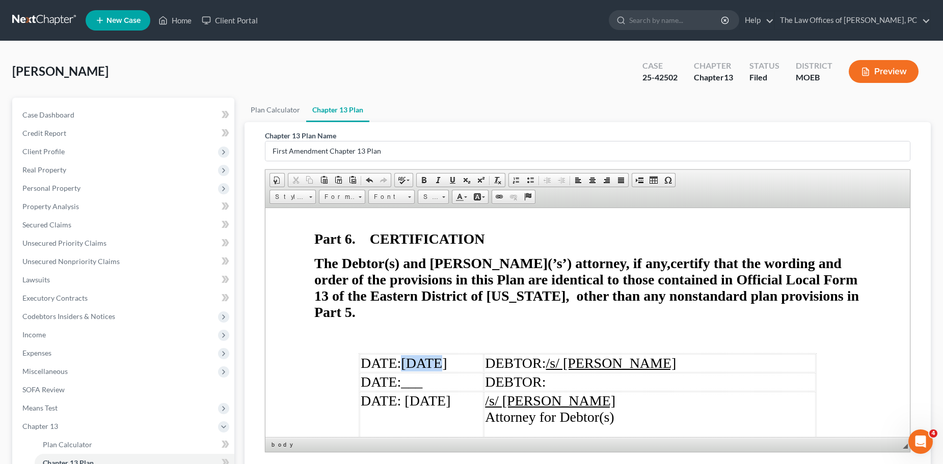
drag, startPoint x: 400, startPoint y: 314, endPoint x: 433, endPoint y: 315, distance: 33.6
click at [433, 355] on span "07/28/25" at bounding box center [423, 363] width 46 height 16
drag, startPoint x: 402, startPoint y: 316, endPoint x: 451, endPoint y: 318, distance: 48.9
click at [447, 355] on span "DATE: 09/10/25" at bounding box center [403, 363] width 87 height 16
copy span "09/10/25"
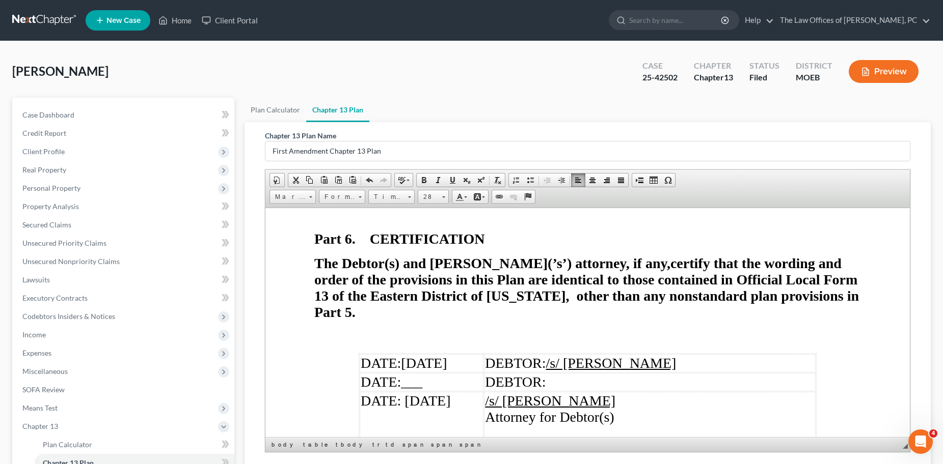
drag, startPoint x: 402, startPoint y: 352, endPoint x: 449, endPoint y: 350, distance: 47.4
click at [449, 393] on span "DATE: 07/28/25" at bounding box center [405, 401] width 90 height 16
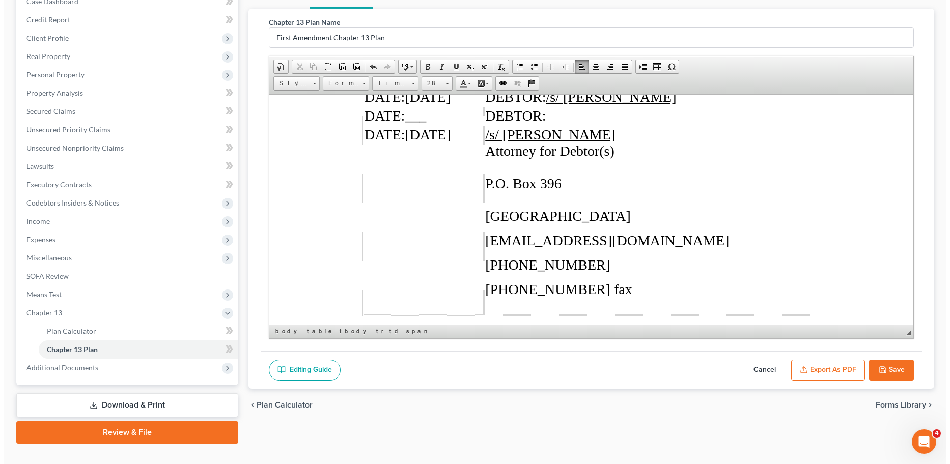
scroll to position [132, 0]
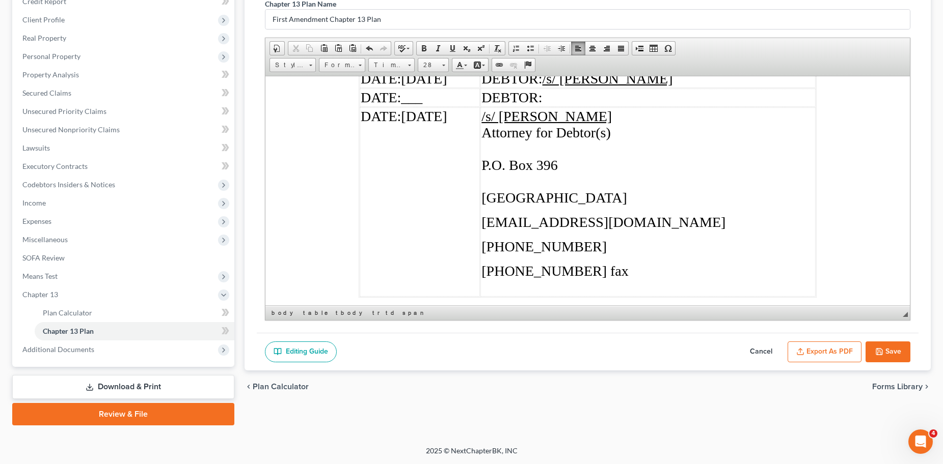
click at [812, 355] on button "Export as PDF" at bounding box center [824, 352] width 74 height 21
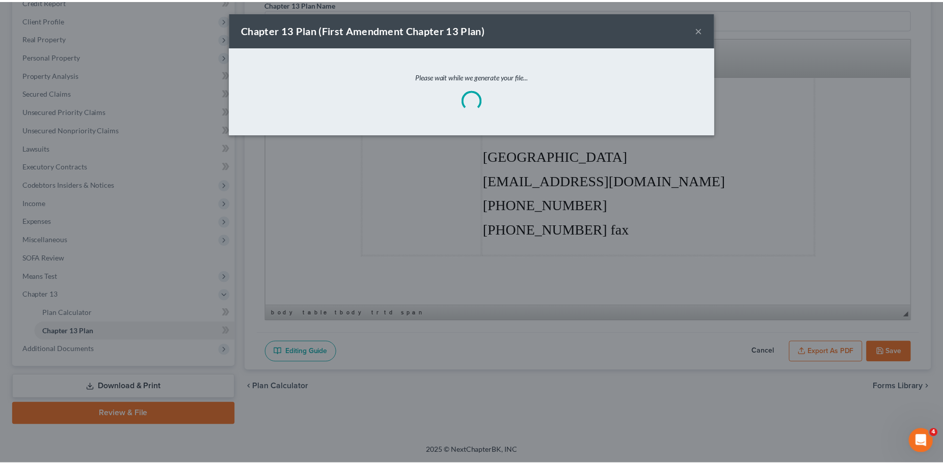
scroll to position [5531, 0]
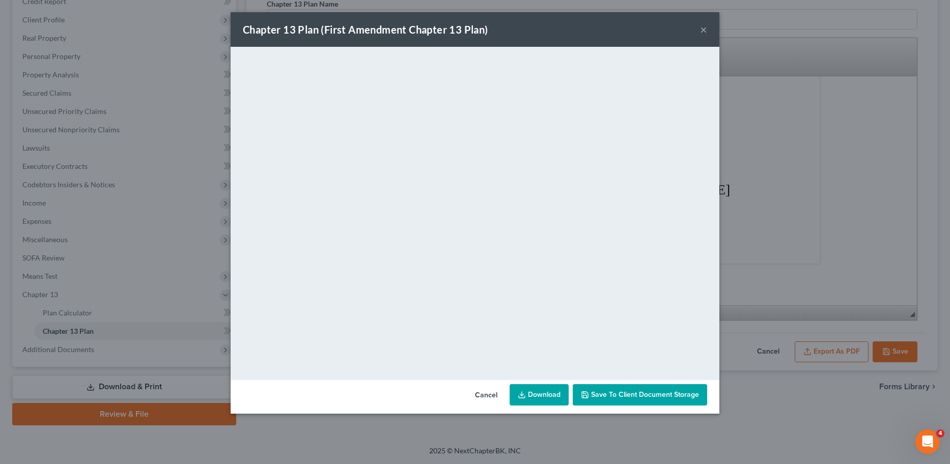
click at [572, 32] on div "Chapter 13 Plan (First Amendment Chapter 13 Plan) ×" at bounding box center [475, 29] width 489 height 35
click at [702, 31] on button "×" at bounding box center [703, 29] width 7 height 12
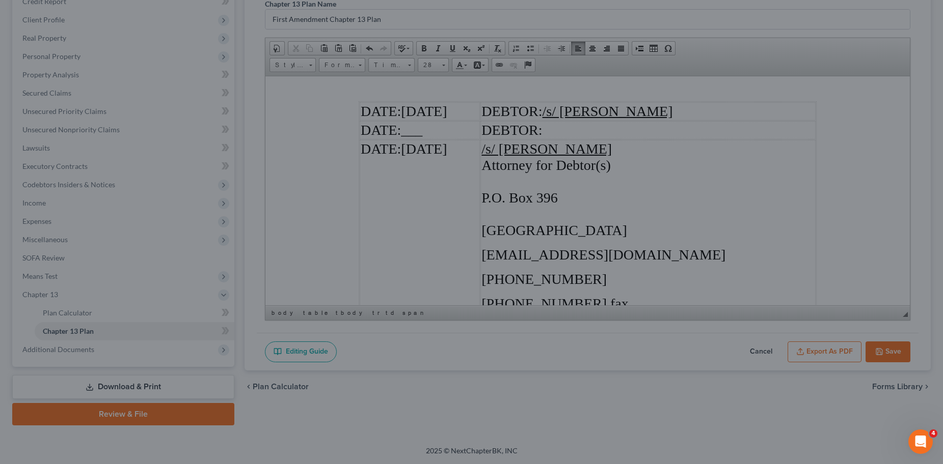
scroll to position [5563, 0]
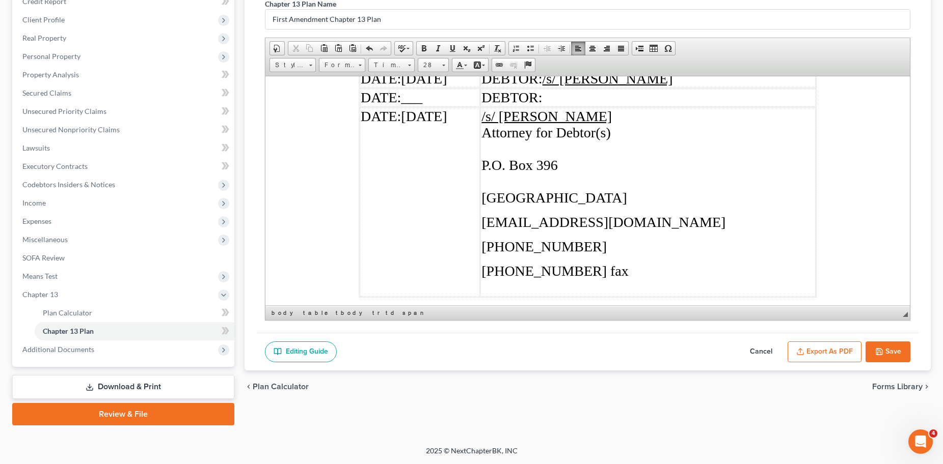
click at [891, 344] on button "Save" at bounding box center [887, 352] width 45 height 21
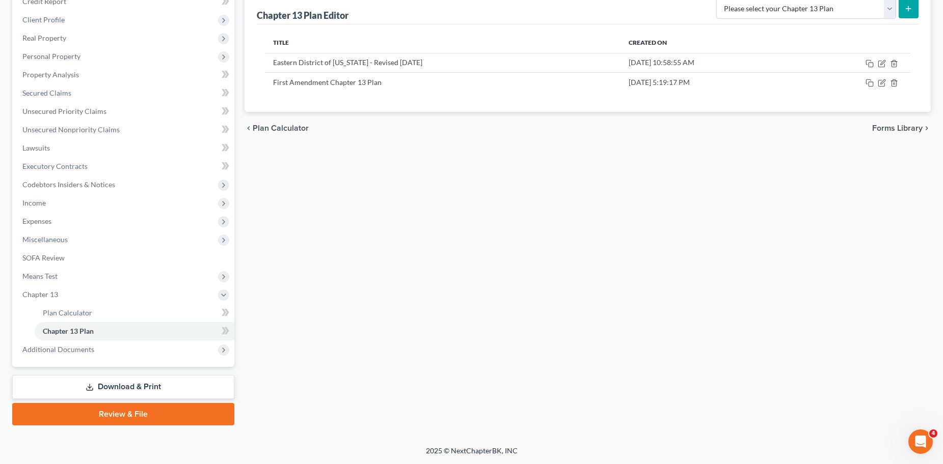
click at [171, 382] on link "Download & Print" at bounding box center [123, 387] width 222 height 24
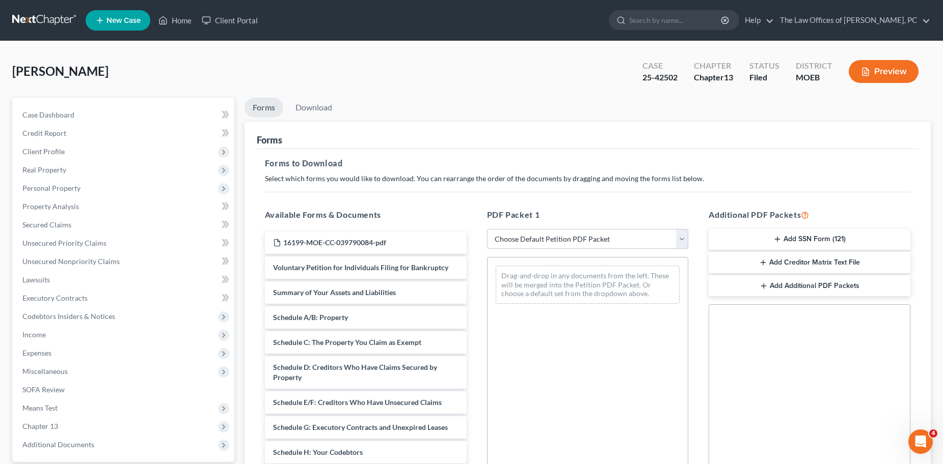
click at [528, 233] on select "Choose Default Petition PDF Packet Complete Bankruptcy Petition (all forms and …" at bounding box center [588, 239] width 202 height 20
select select "2"
click at [487, 229] on select "Choose Default Petition PDF Packet Complete Bankruptcy Petition (all forms and …" at bounding box center [588, 239] width 202 height 20
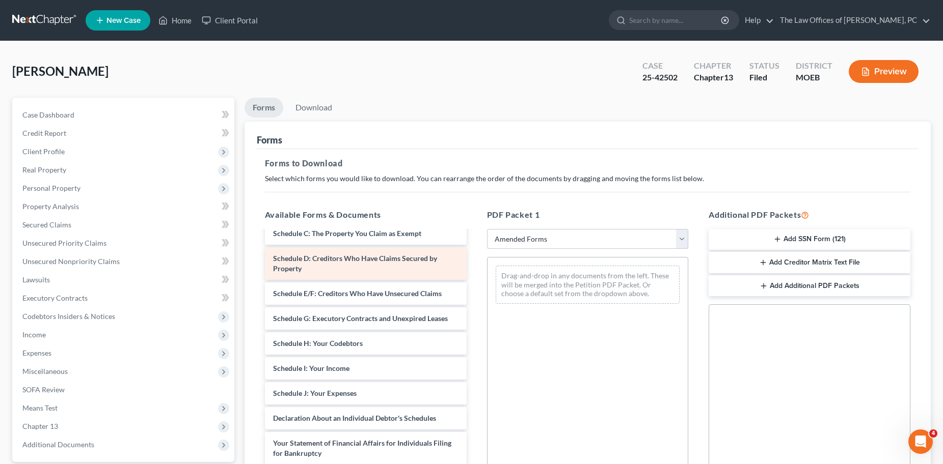
scroll to position [102, 0]
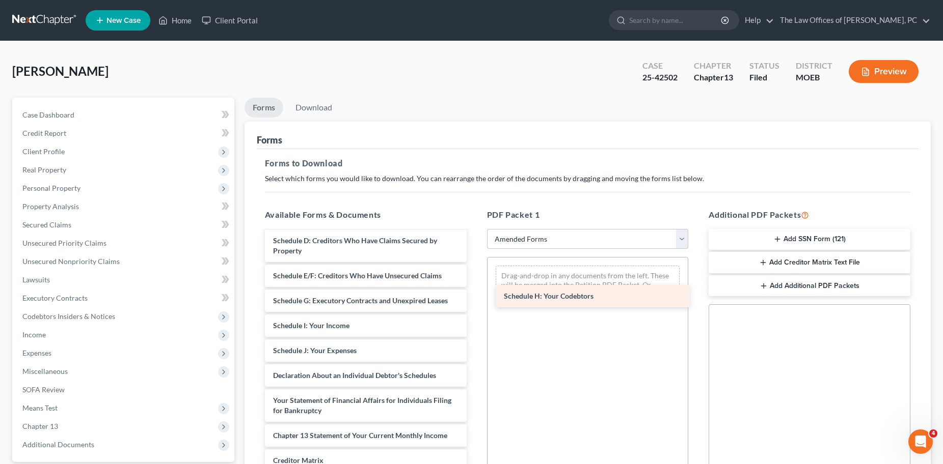
drag, startPoint x: 348, startPoint y: 329, endPoint x: 579, endPoint y: 300, distance: 232.6
click at [475, 300] on div "Schedule H: Your Codebtors Voluntary Petition for Individuals Filing for Bankru…" at bounding box center [366, 343] width 218 height 427
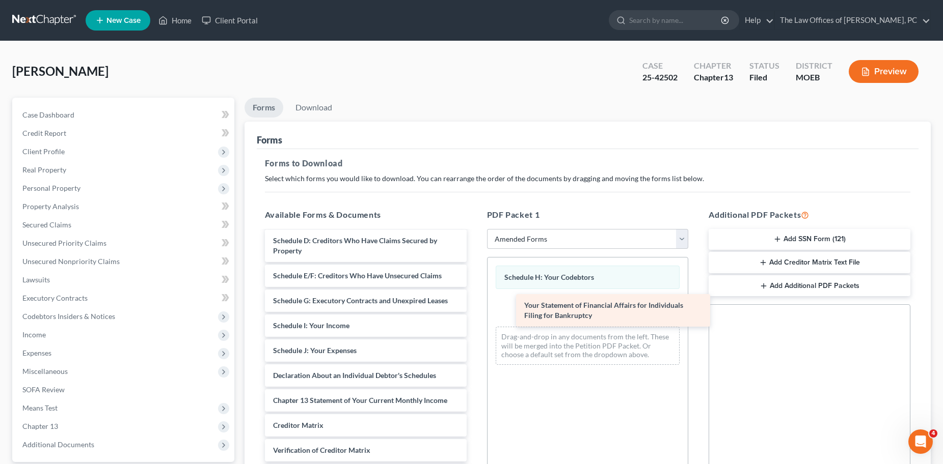
drag, startPoint x: 326, startPoint y: 407, endPoint x: 575, endPoint y: 312, distance: 266.6
click at [475, 312] on div "Your Statement of Financial Affairs for Individuals Filing for Bankruptcy Volun…" at bounding box center [366, 326] width 218 height 392
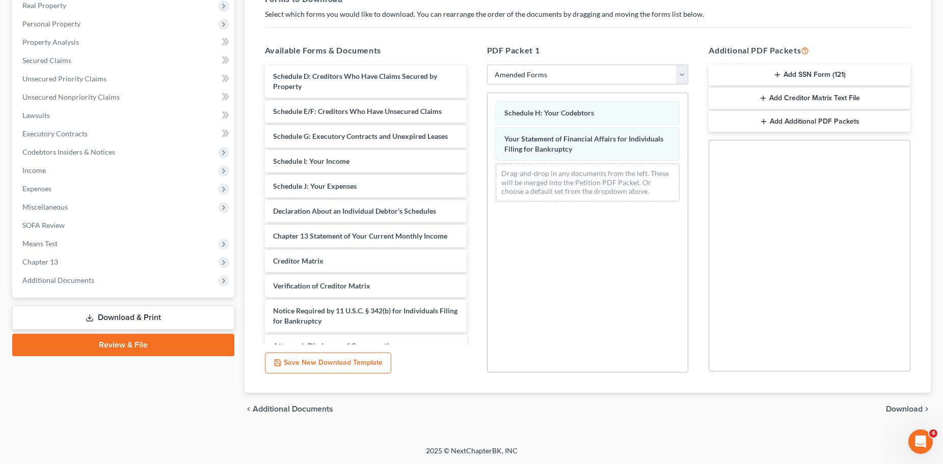
click at [902, 408] on span "Download" at bounding box center [904, 409] width 37 height 8
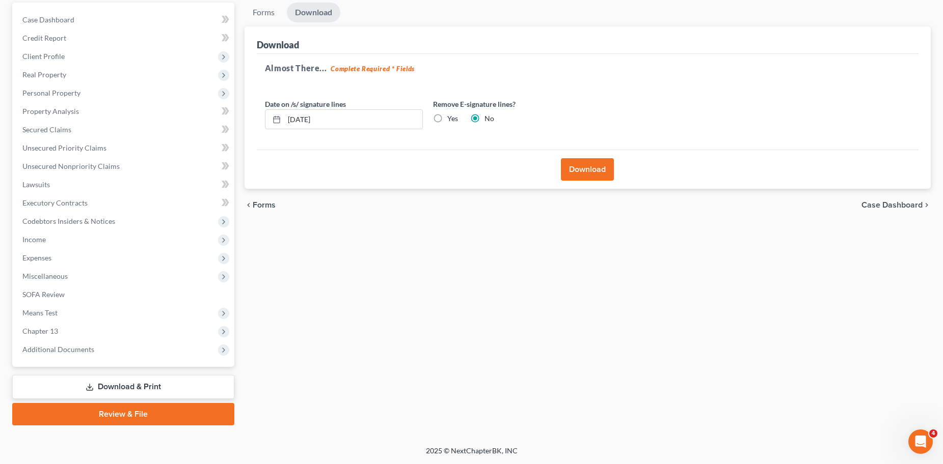
click at [447, 119] on label "Yes" at bounding box center [452, 119] width 11 height 10
click at [451, 119] on input "Yes" at bounding box center [454, 117] width 7 height 7
radio input "true"
radio input "false"
click at [597, 171] on button "Download" at bounding box center [587, 169] width 53 height 22
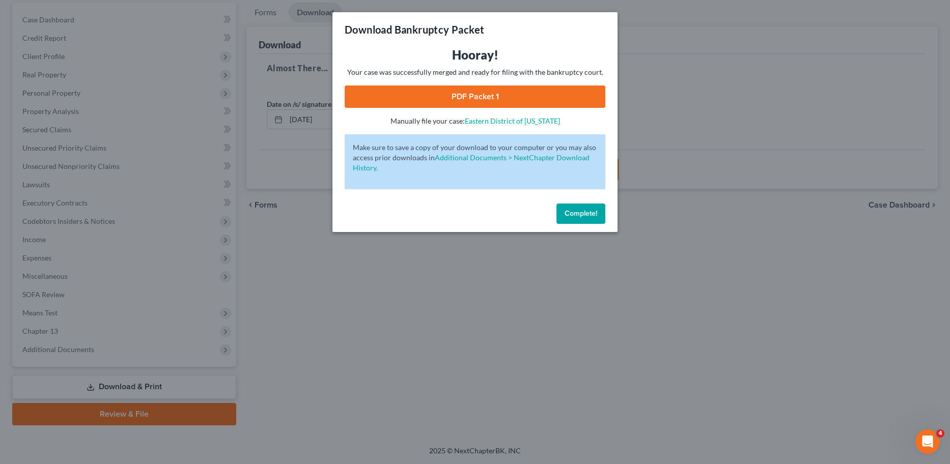
click at [453, 91] on link "PDF Packet 1" at bounding box center [475, 97] width 261 height 22
click at [581, 216] on span "Complete!" at bounding box center [581, 213] width 33 height 9
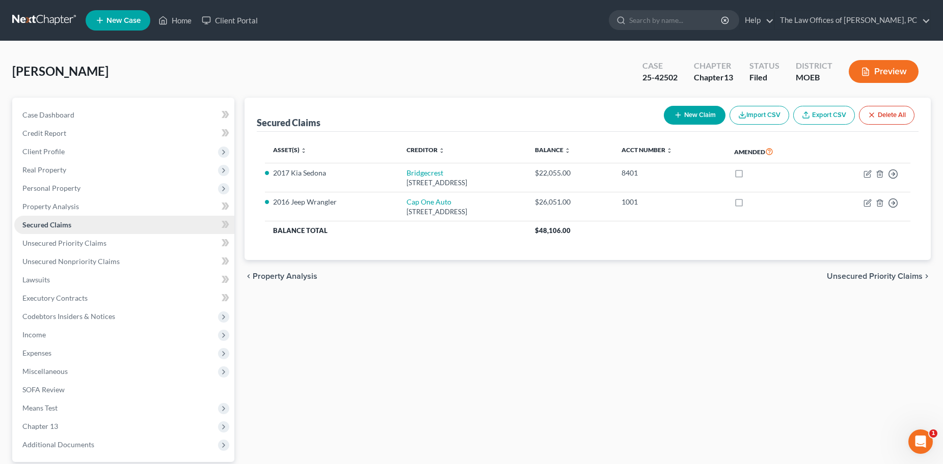
click at [47, 229] on span "Secured Claims" at bounding box center [46, 225] width 49 height 9
